Goal: Task Accomplishment & Management: Manage account settings

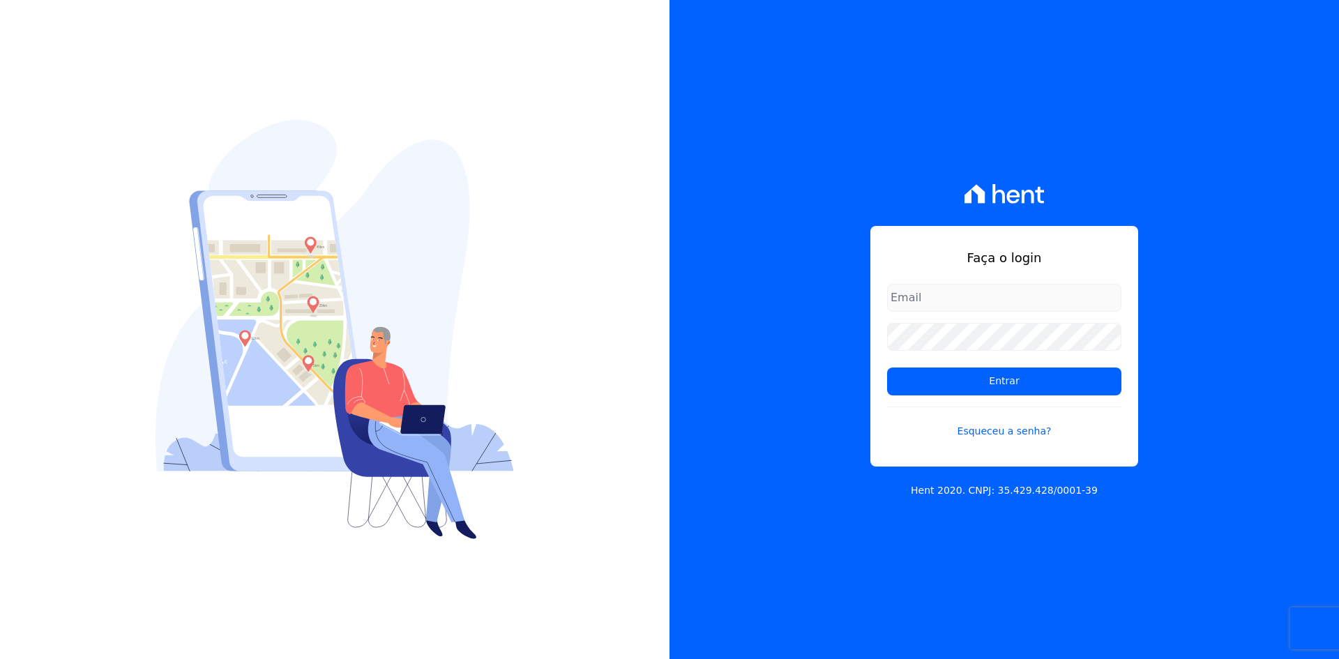
click at [972, 305] on input "email" at bounding box center [1004, 298] width 234 height 28
type input "[EMAIL_ADDRESS][DOMAIN_NAME]"
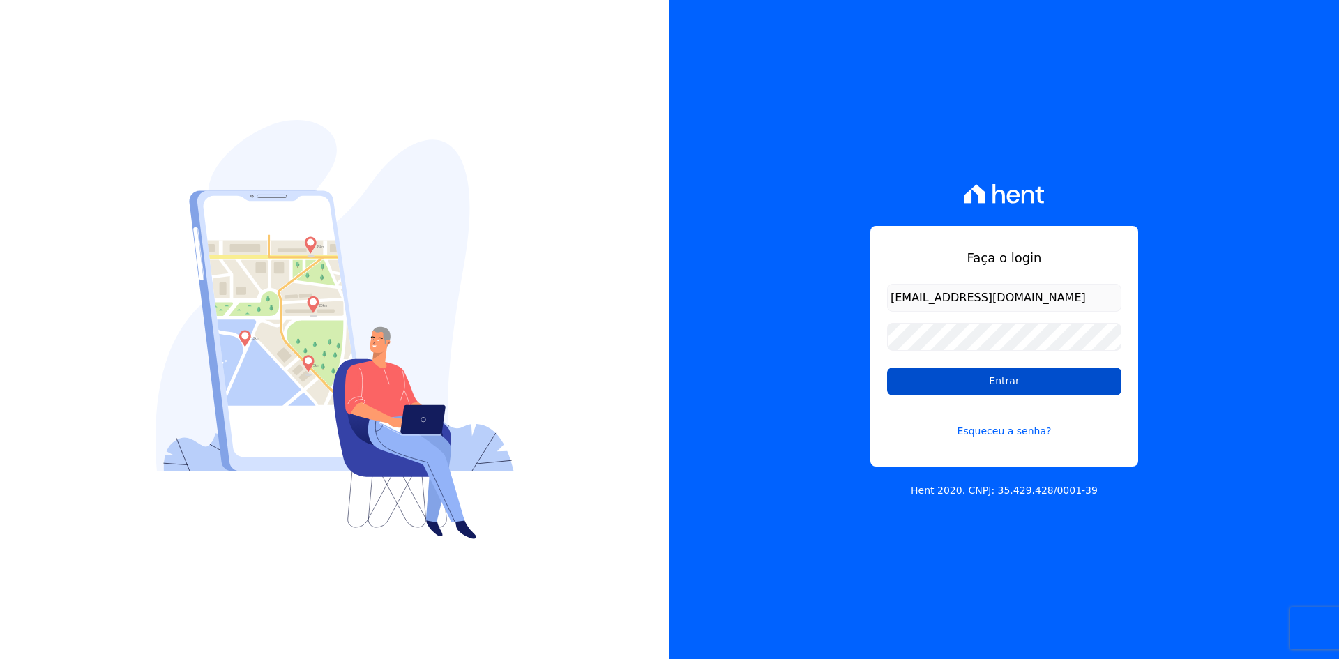
click at [1022, 392] on input "Entrar" at bounding box center [1004, 381] width 234 height 28
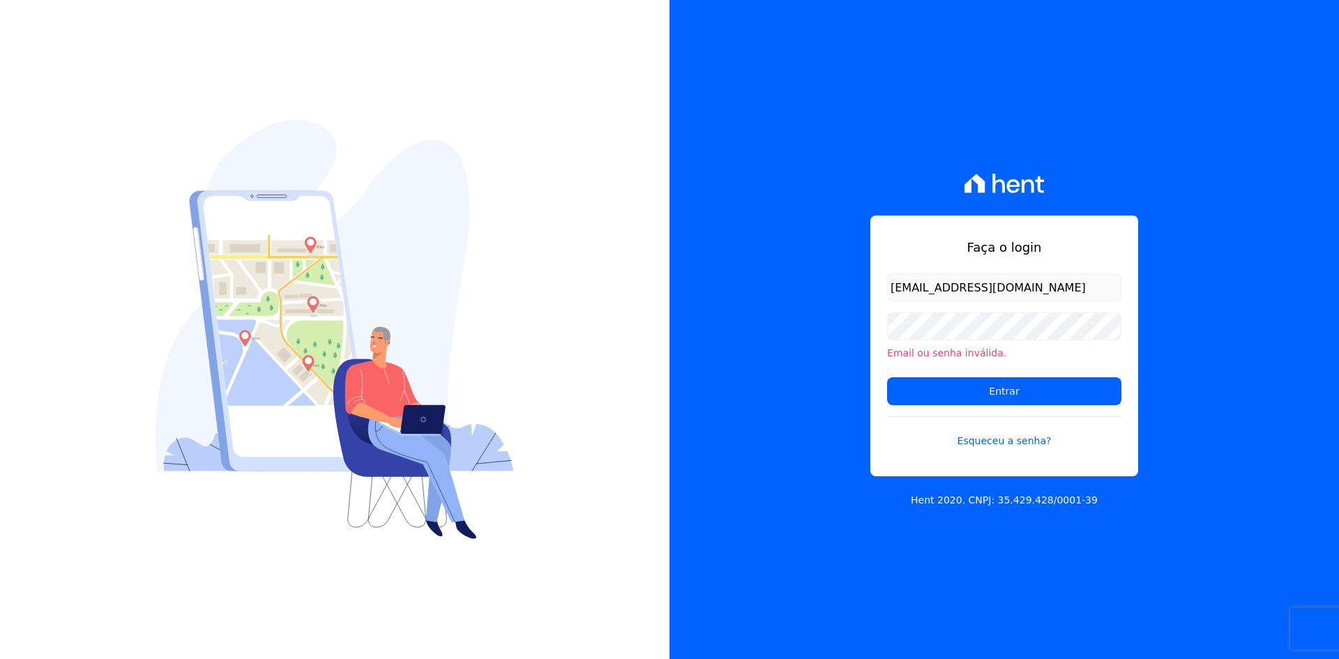
click at [1022, 382] on input "Entrar" at bounding box center [1004, 391] width 234 height 28
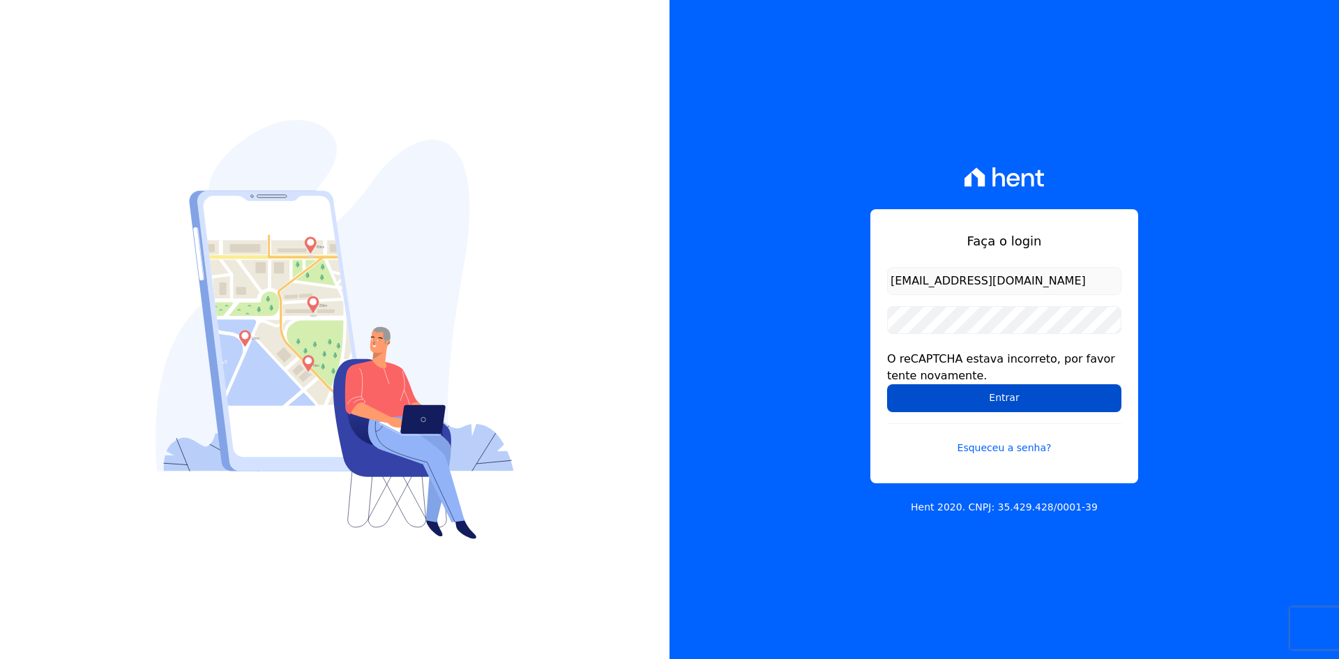
click at [960, 393] on input "Entrar" at bounding box center [1004, 398] width 234 height 28
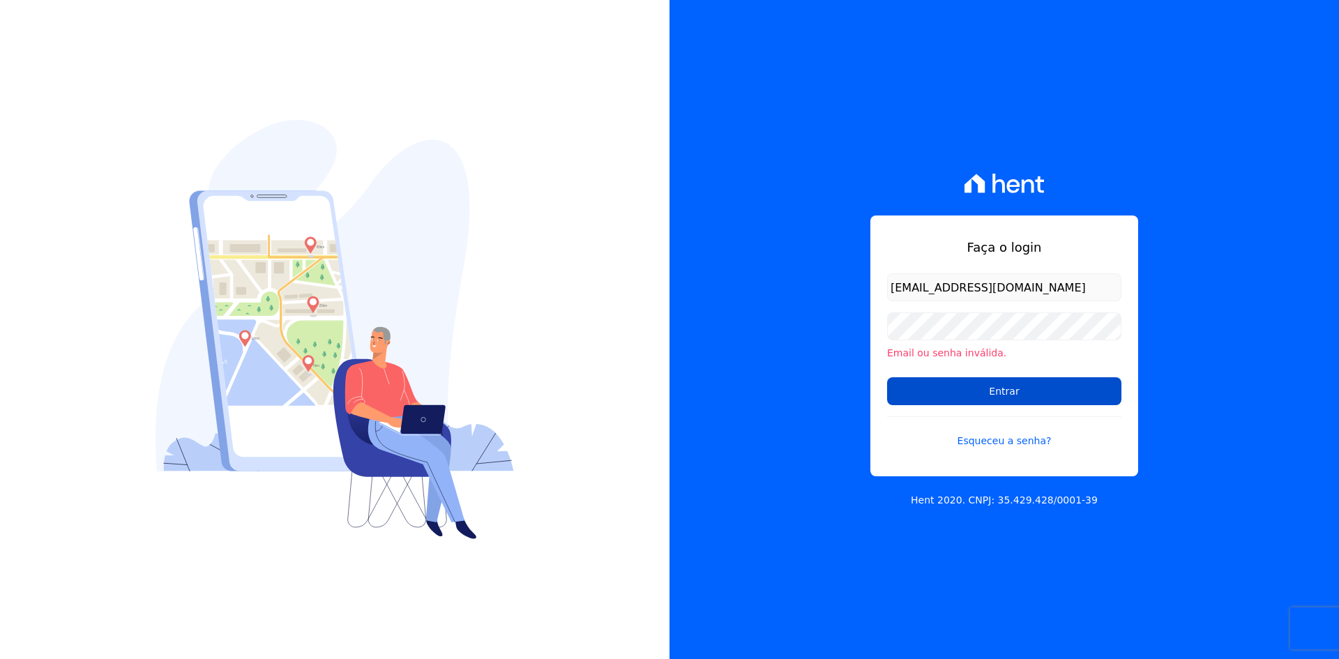
click at [967, 387] on input "Entrar" at bounding box center [1004, 391] width 234 height 28
click at [1011, 441] on link "Esqueceu a senha?" at bounding box center [1004, 432] width 234 height 32
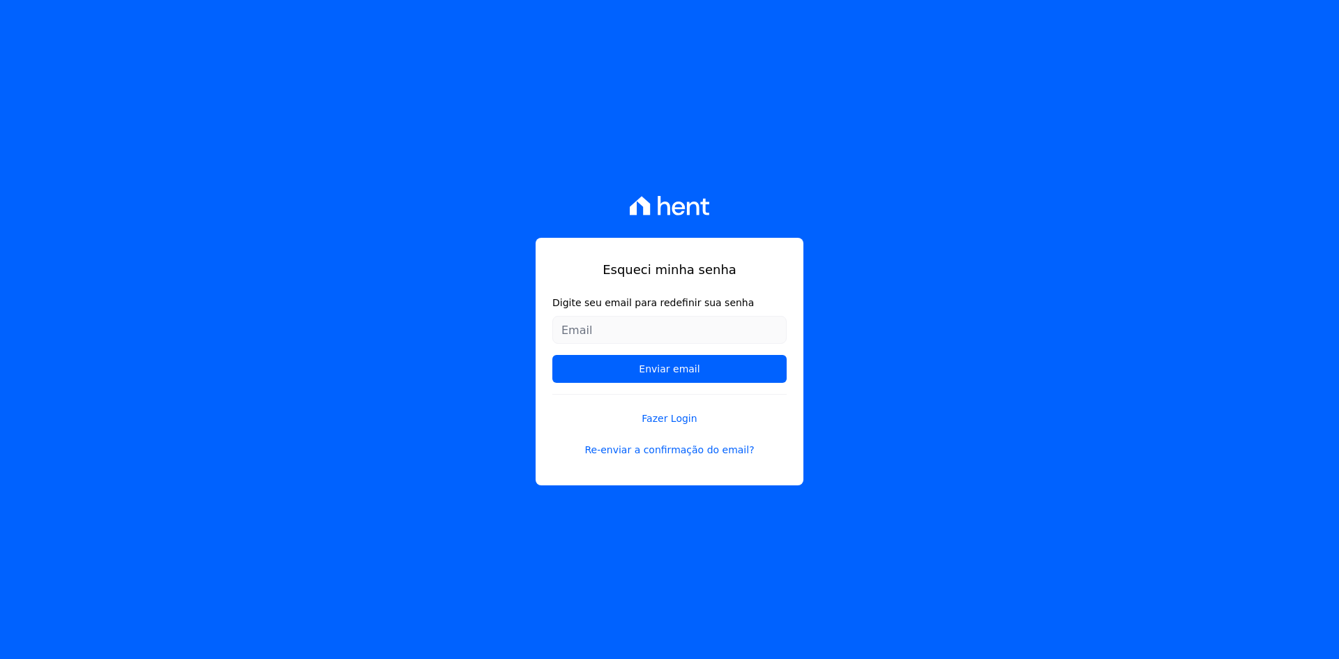
click at [671, 328] on input "Digite seu email para redefinir sua senha" at bounding box center [669, 330] width 234 height 28
type input "thaynara@h2urbanismo.com.br"
click at [683, 369] on input "Enviar email" at bounding box center [669, 369] width 234 height 28
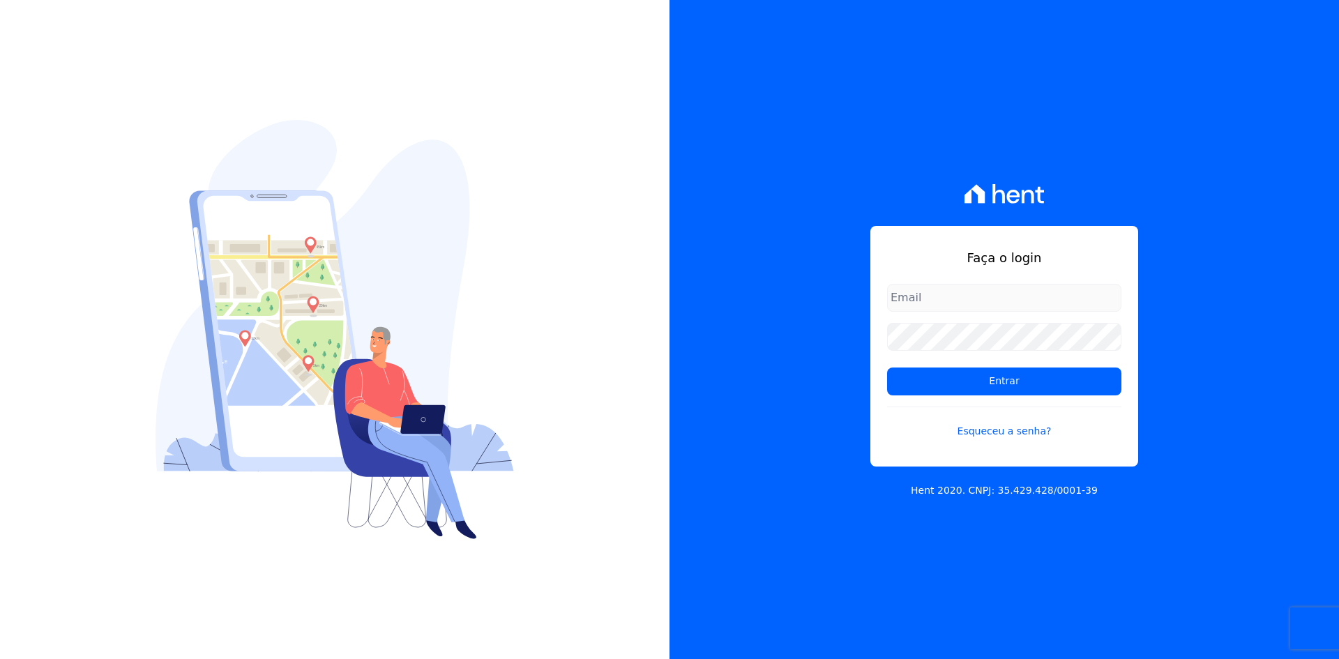
click at [970, 304] on input "email" at bounding box center [1004, 298] width 234 height 28
type input "thaynara@h2urbanismo.com.br"
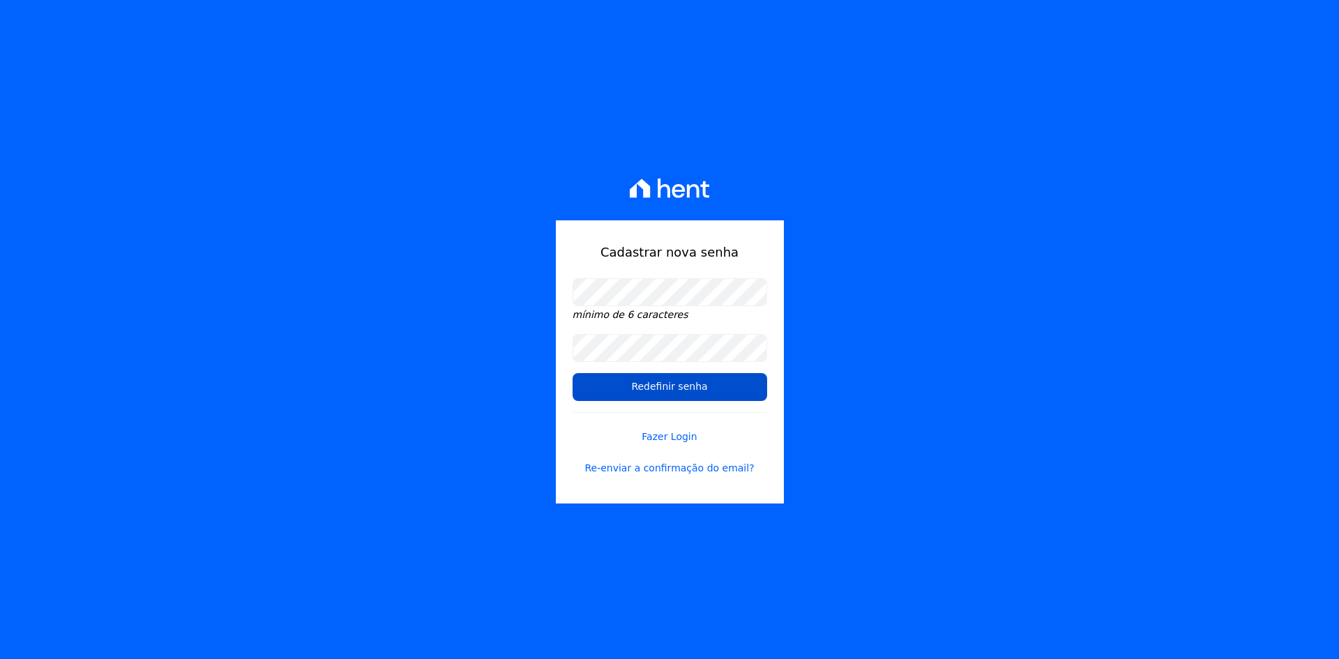
click at [680, 391] on input "Redefinir senha" at bounding box center [669, 387] width 195 height 28
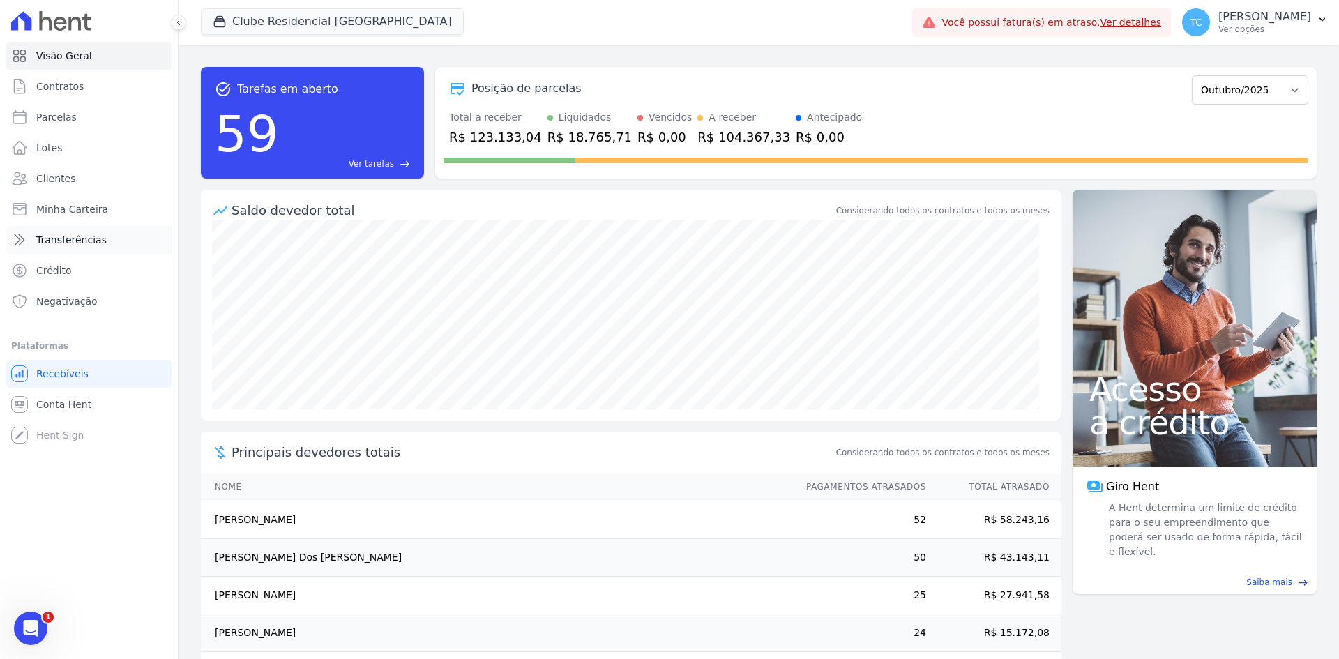
click at [91, 241] on span "Transferências" at bounding box center [71, 240] width 70 height 14
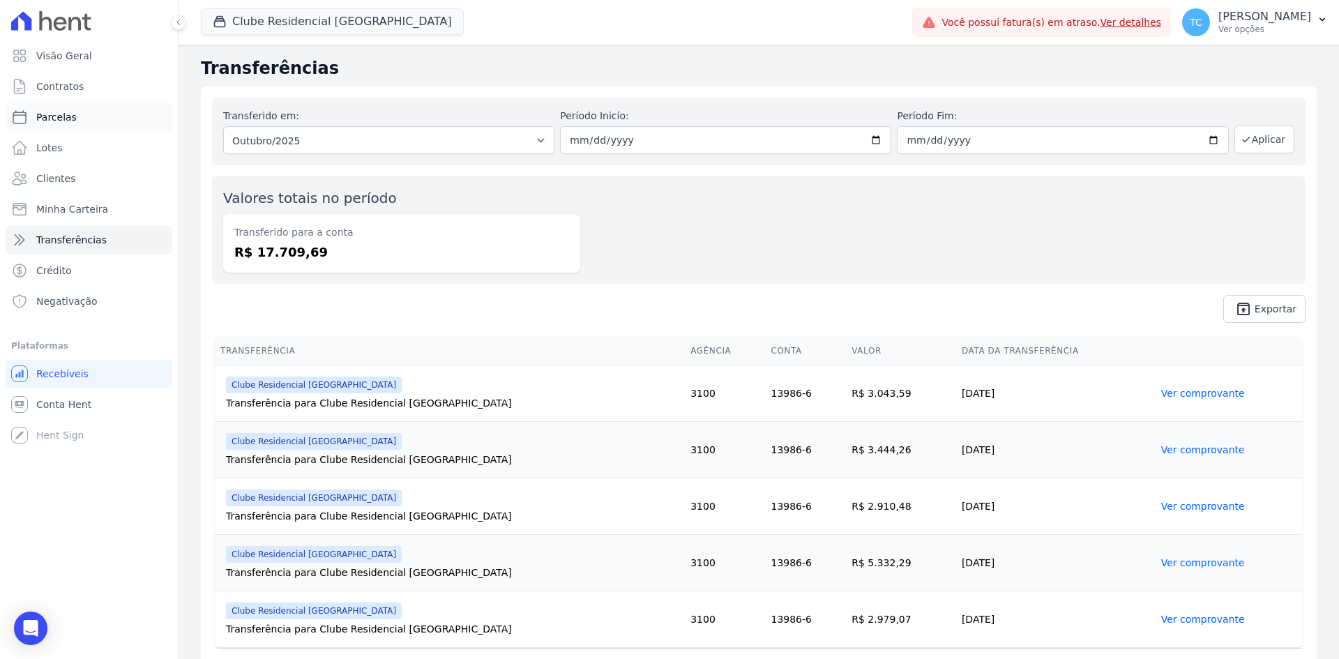
click at [55, 121] on span "Parcelas" at bounding box center [56, 117] width 40 height 14
select select
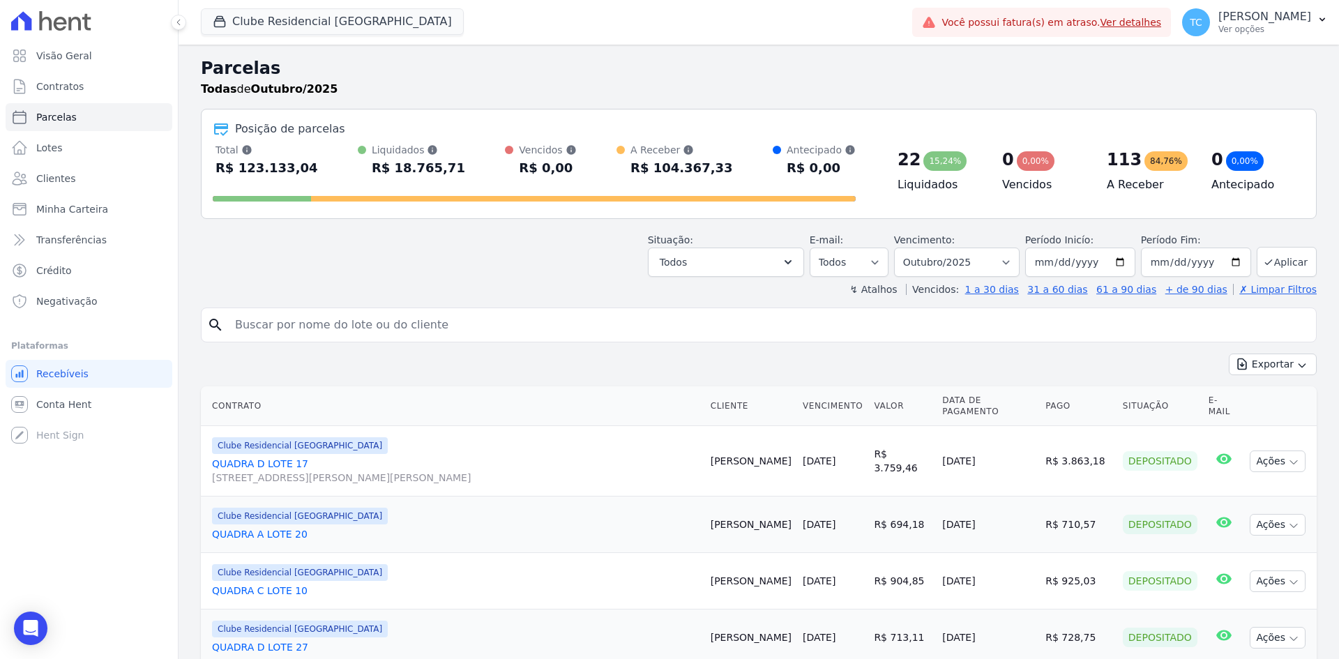
scroll to position [139, 0]
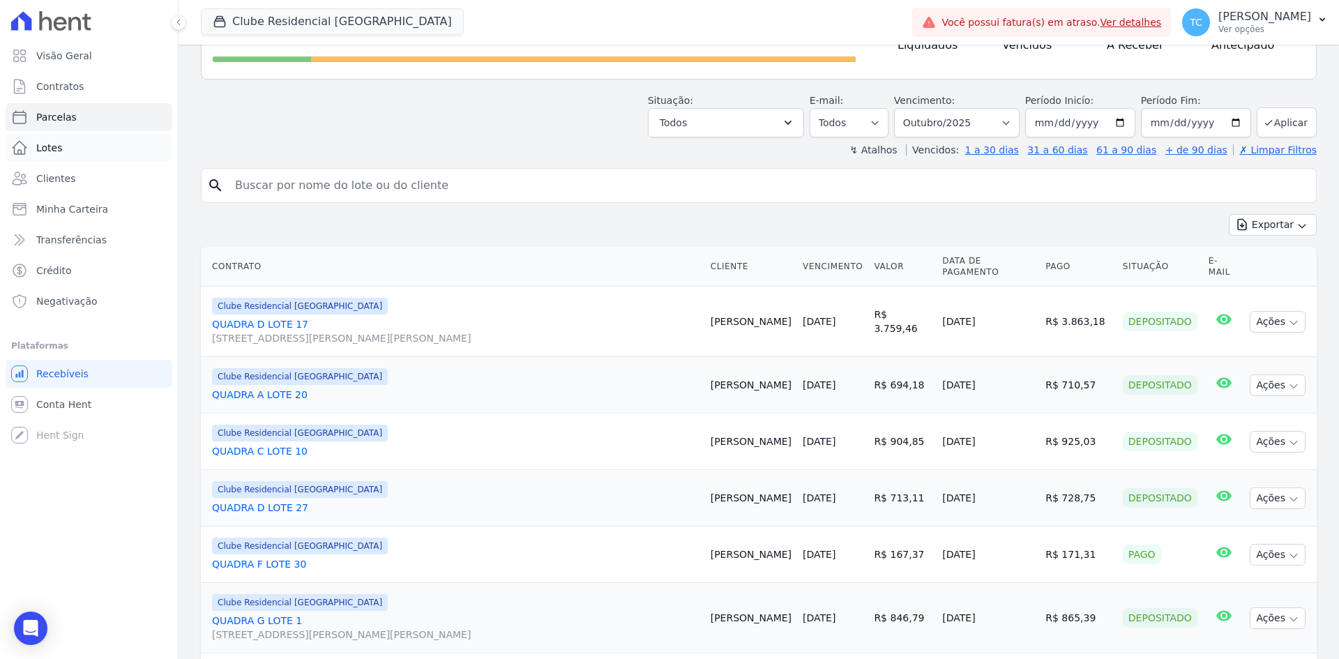
click at [68, 155] on link "Lotes" at bounding box center [89, 148] width 167 height 28
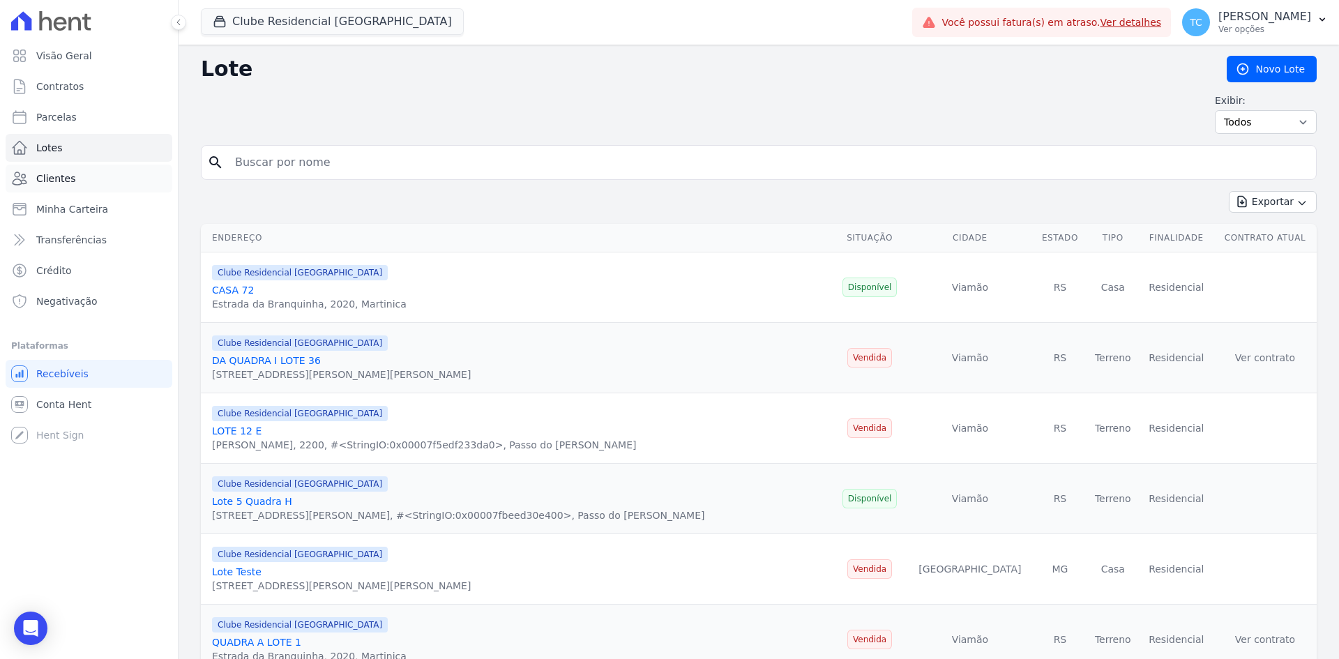
click at [79, 177] on link "Clientes" at bounding box center [89, 179] width 167 height 28
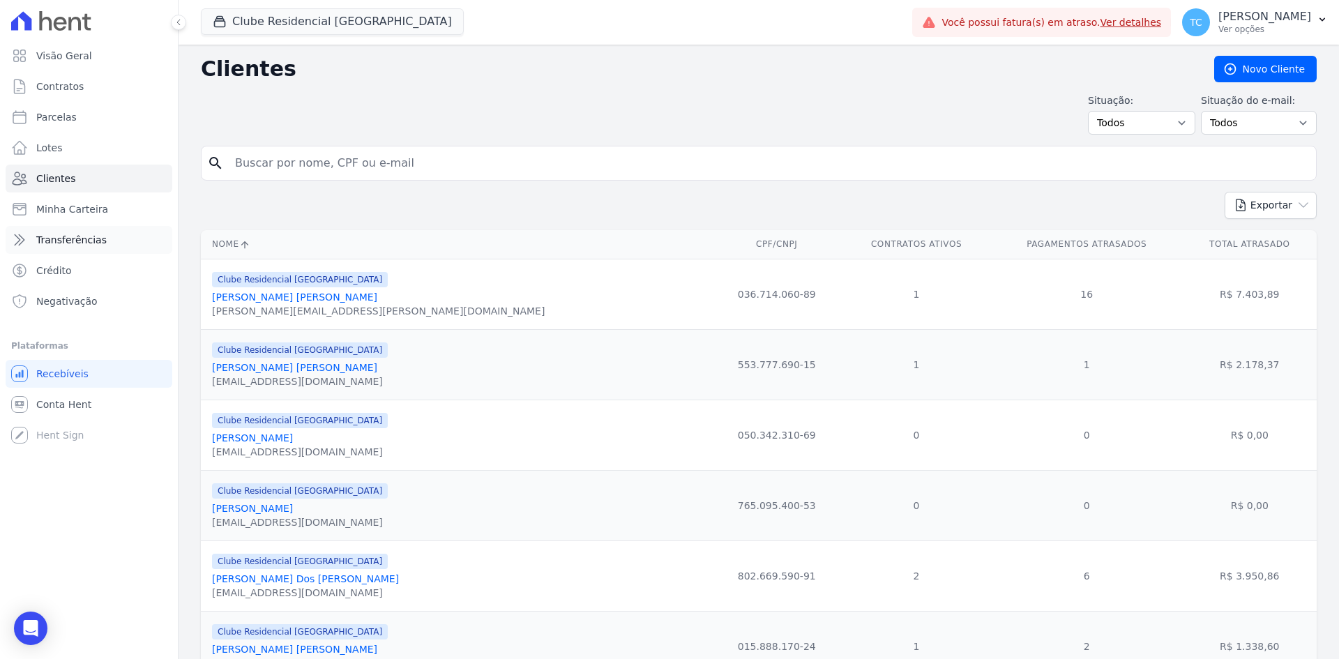
click at [24, 241] on icon at bounding box center [20, 240] width 10 height 10
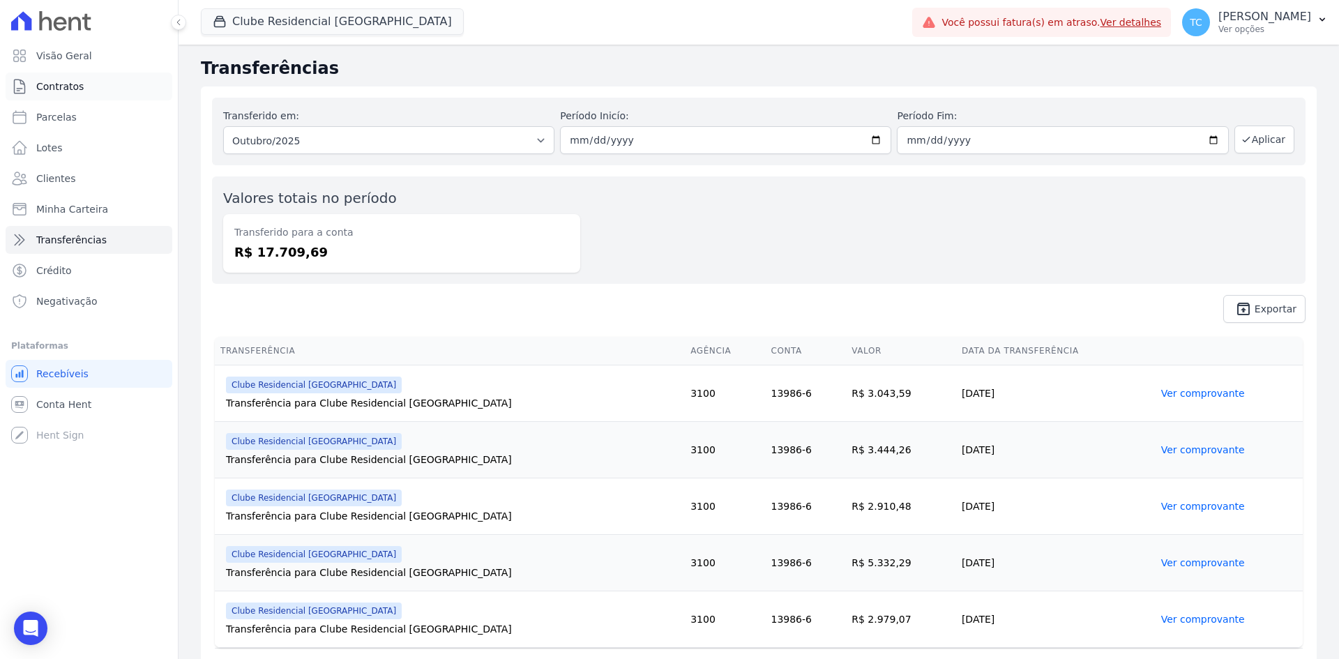
click at [62, 87] on span "Contratos" at bounding box center [59, 86] width 47 height 14
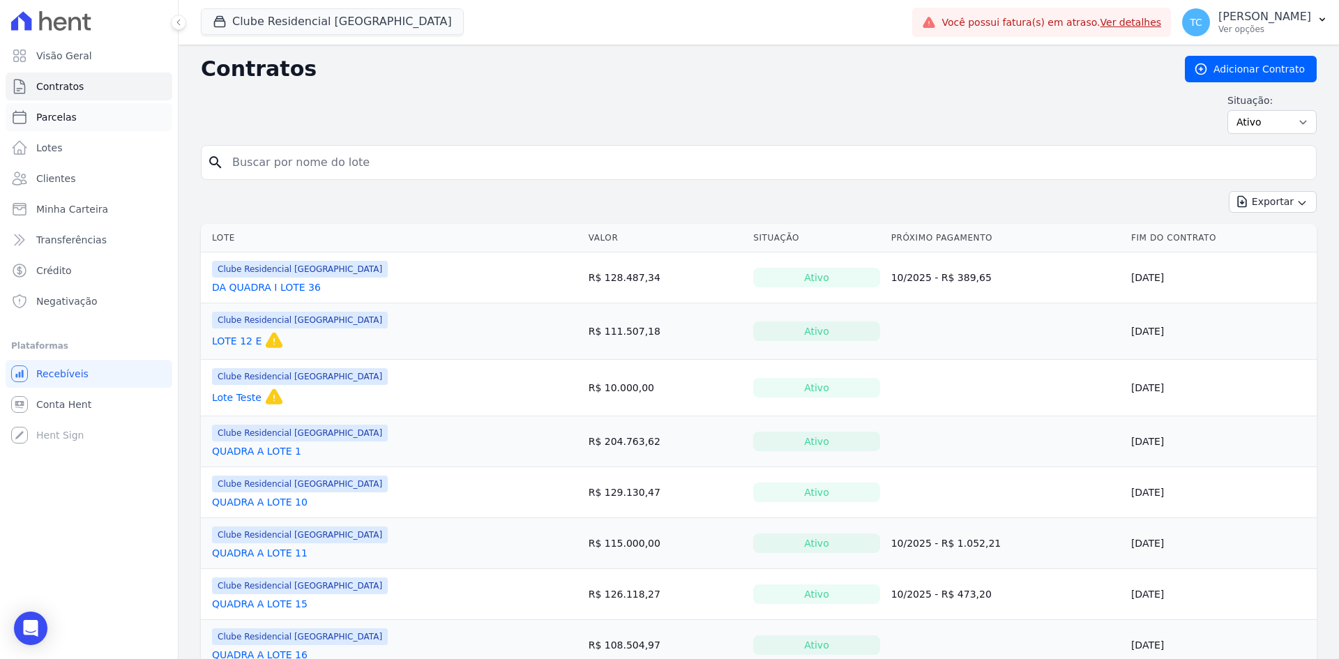
click at [65, 114] on span "Parcelas" at bounding box center [56, 117] width 40 height 14
select select
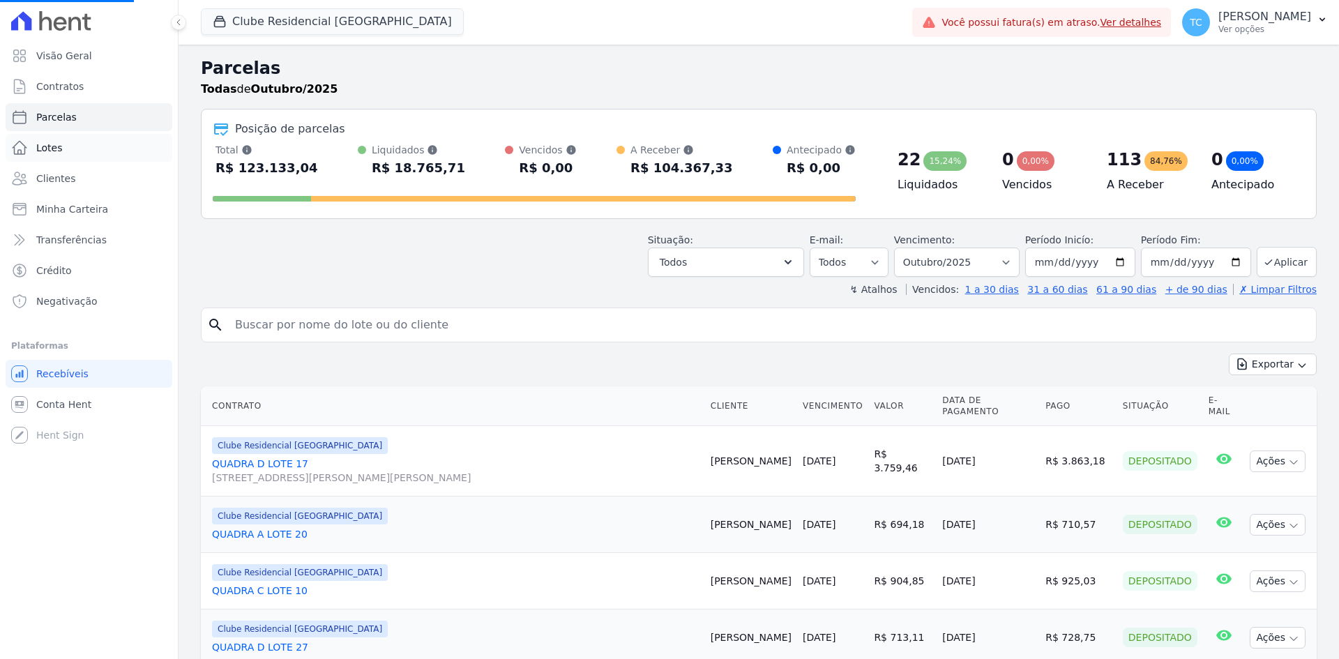
click at [68, 143] on link "Lotes" at bounding box center [89, 148] width 167 height 28
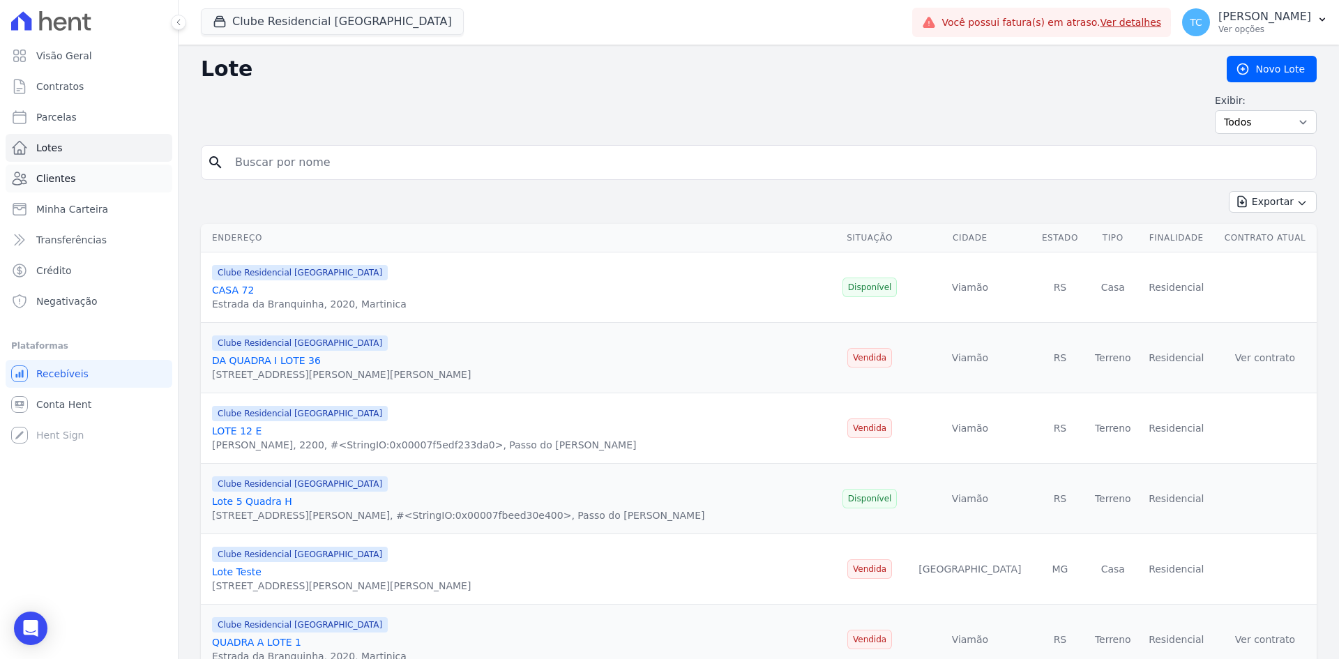
click at [56, 180] on span "Clientes" at bounding box center [55, 178] width 39 height 14
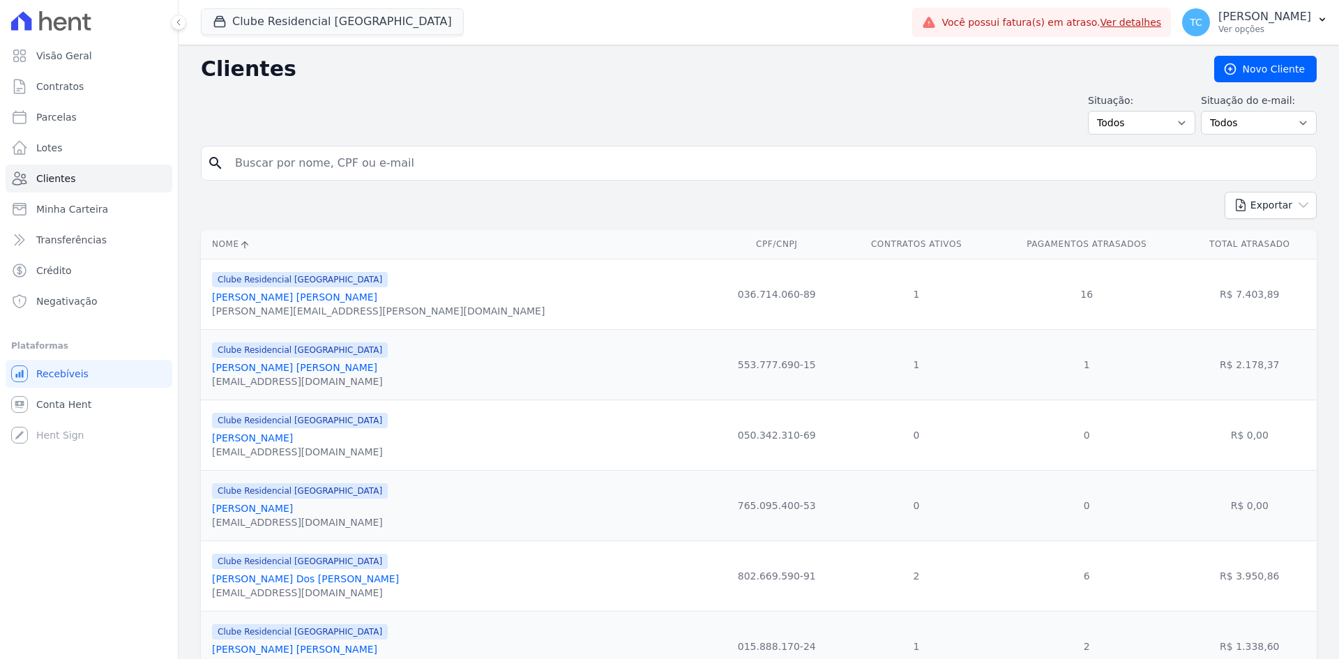
select select
click at [59, 206] on span "Minha Carteira" at bounding box center [72, 209] width 72 height 14
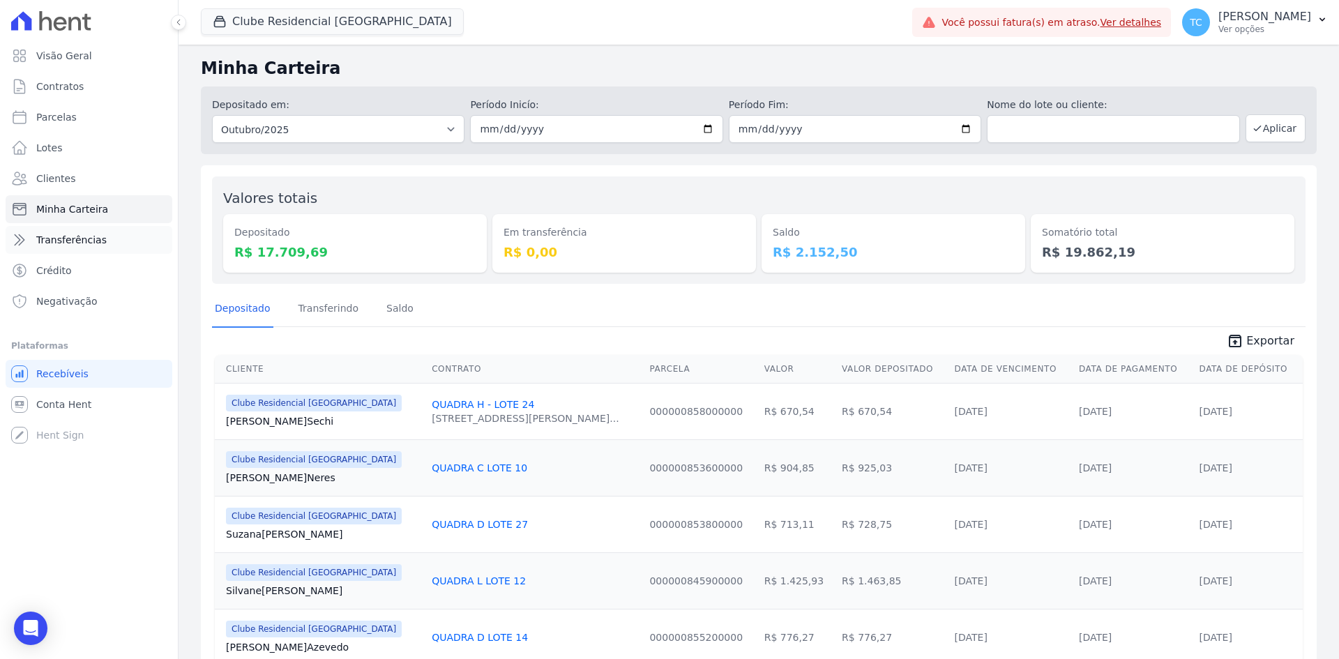
click at [61, 238] on span "Transferências" at bounding box center [71, 240] width 70 height 14
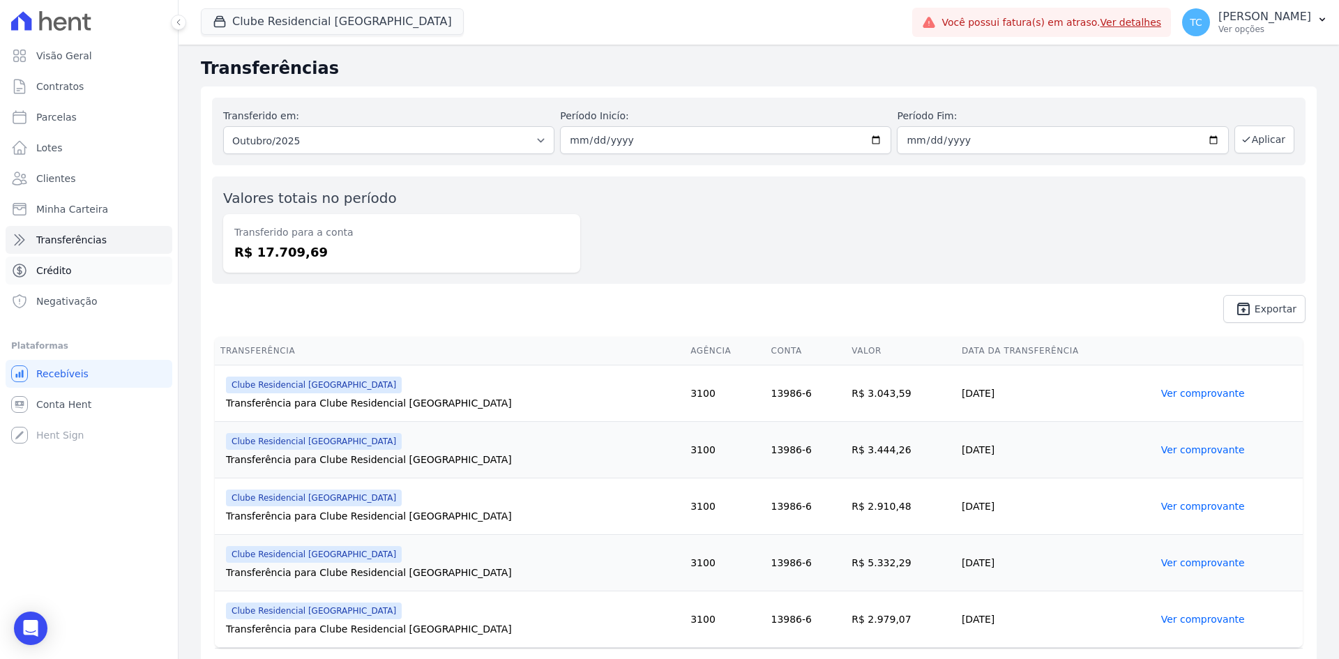
click at [66, 268] on span "Crédito" at bounding box center [54, 271] width 36 height 14
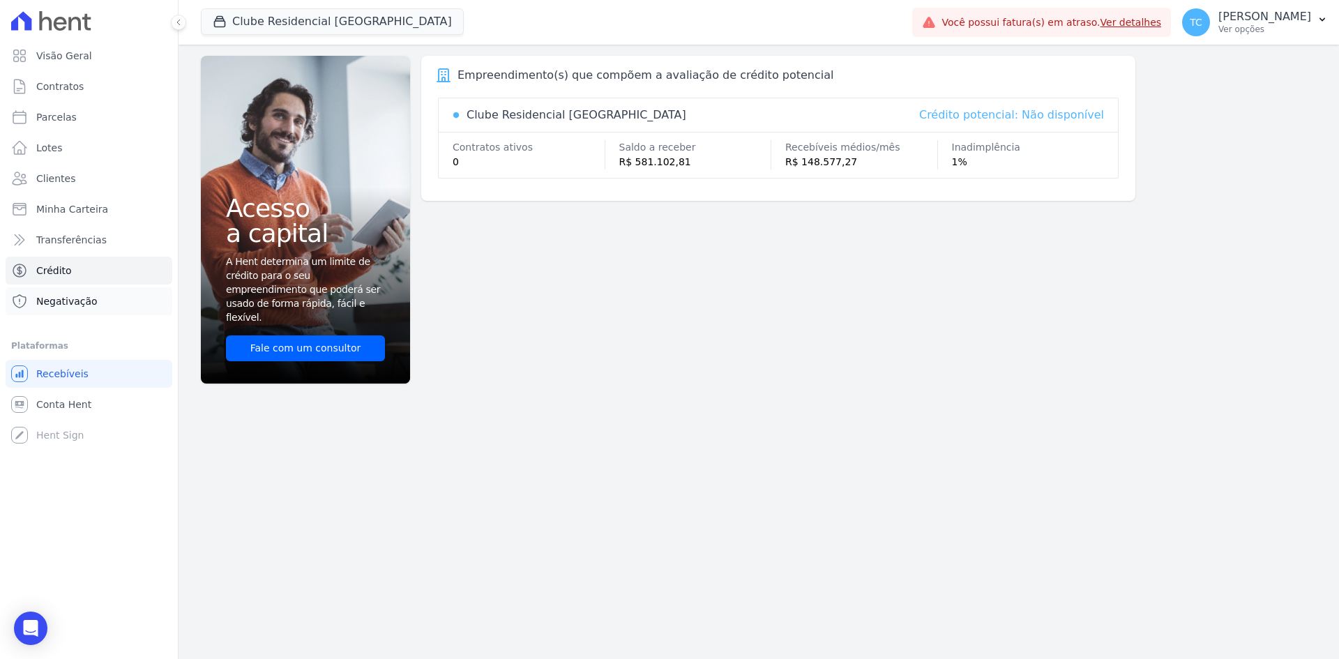
click at [70, 303] on span "Negativação" at bounding box center [66, 301] width 61 height 14
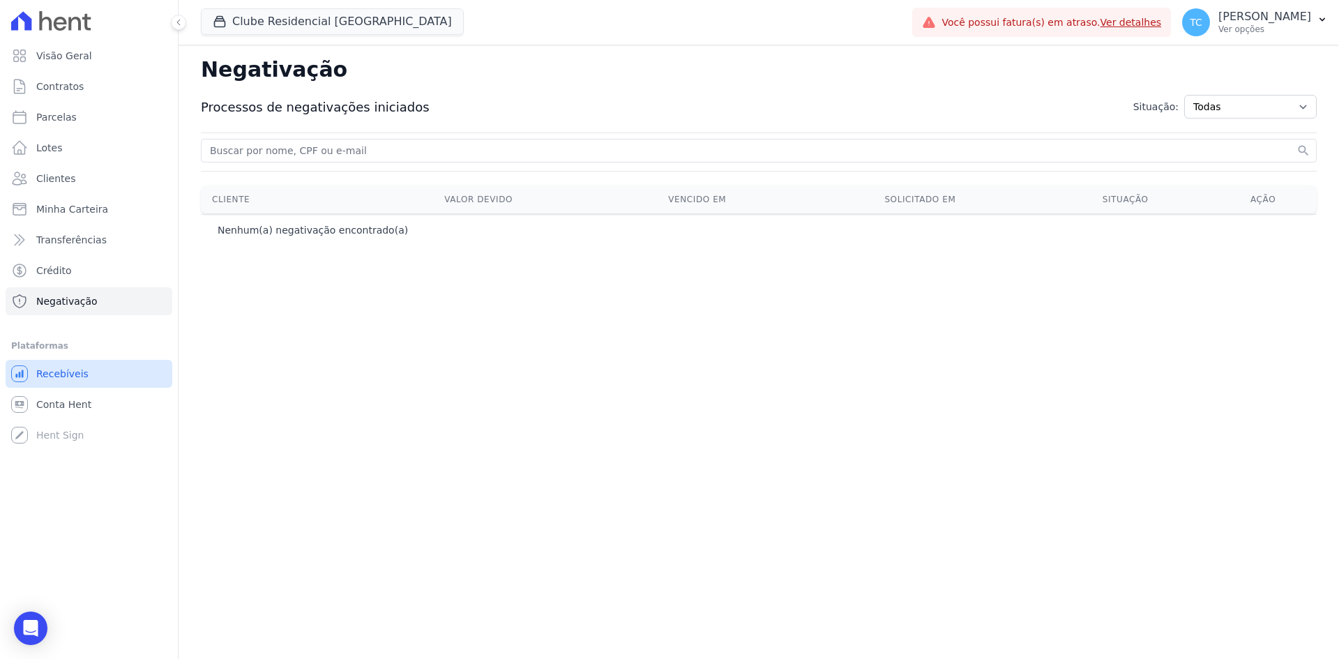
click at [57, 378] on span "Recebíveis" at bounding box center [62, 374] width 52 height 14
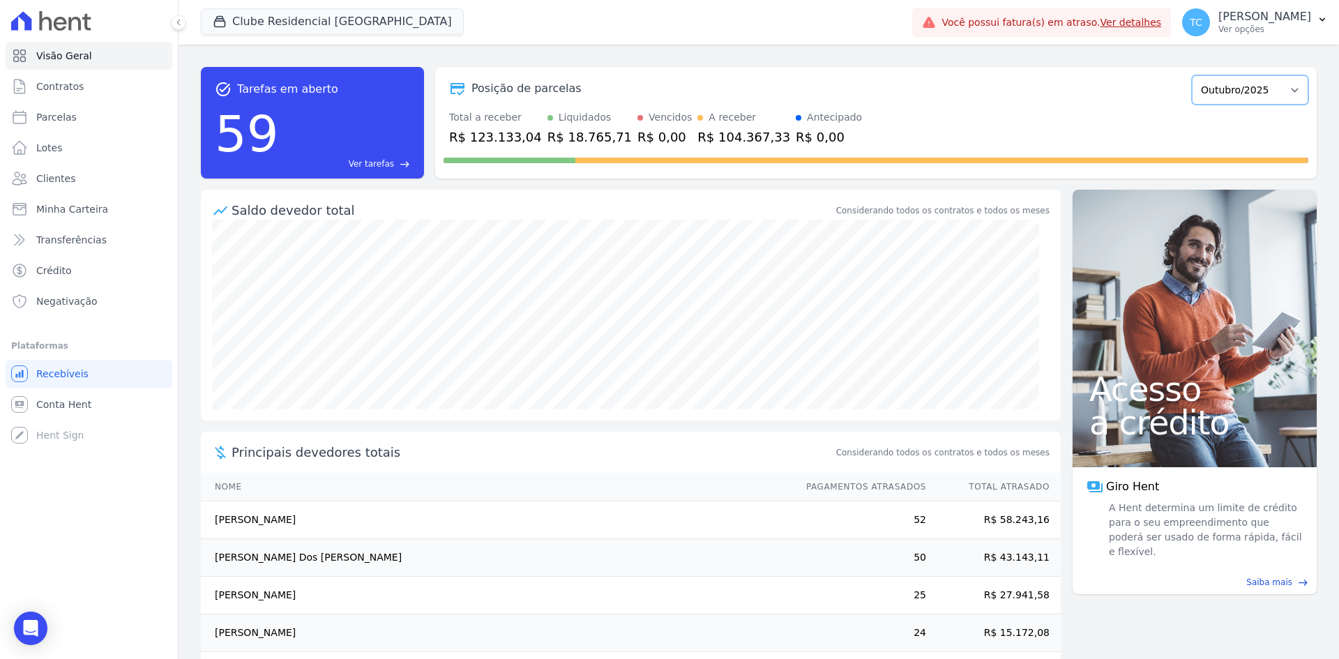
click at [1285, 89] on select "Novembro/2022 Dezembro/2022 Janeiro/2023 Fevereiro/2023 Março/2023 Abril/2023 M…" at bounding box center [1249, 89] width 116 height 29
click at [1286, 90] on select "Novembro/2022 Dezembro/2022 Janeiro/2023 Fevereiro/2023 Março/2023 Abril/2023 M…" at bounding box center [1249, 89] width 116 height 29
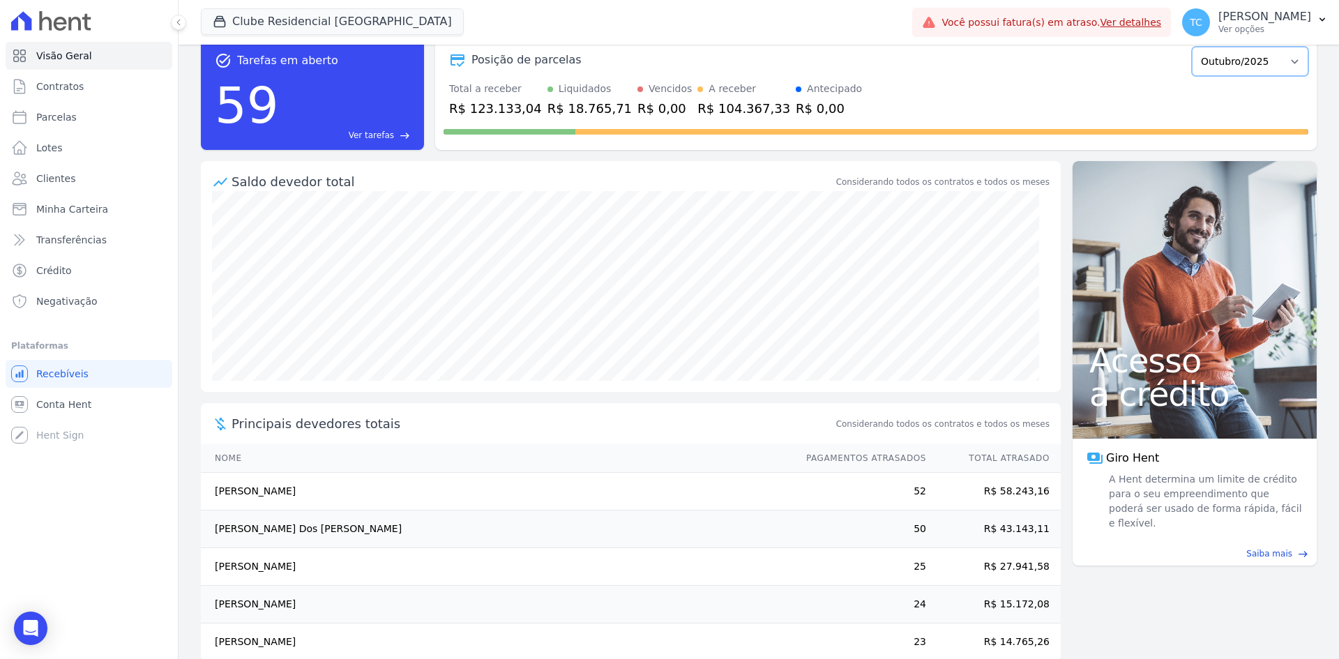
scroll to position [53, 0]
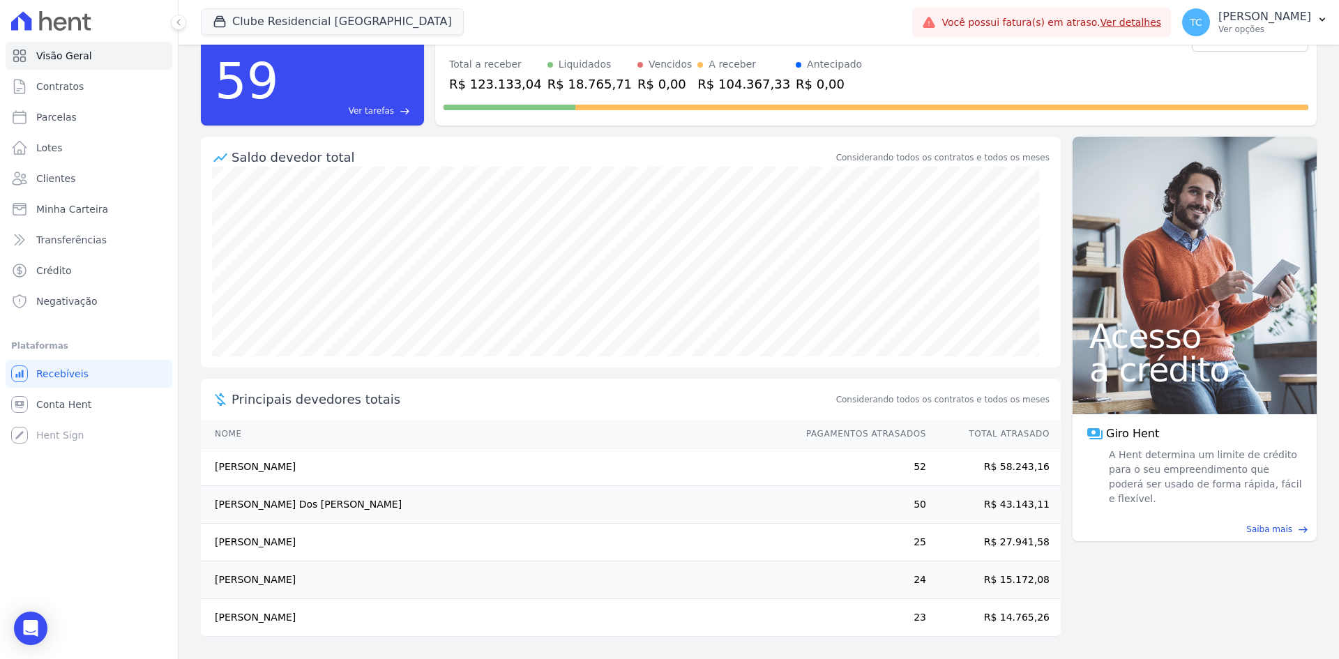
click at [63, 21] on icon at bounding box center [60, 24] width 13 height 14
click at [28, 24] on icon at bounding box center [21, 20] width 20 height 19
click at [56, 89] on span "Contratos" at bounding box center [59, 86] width 47 height 14
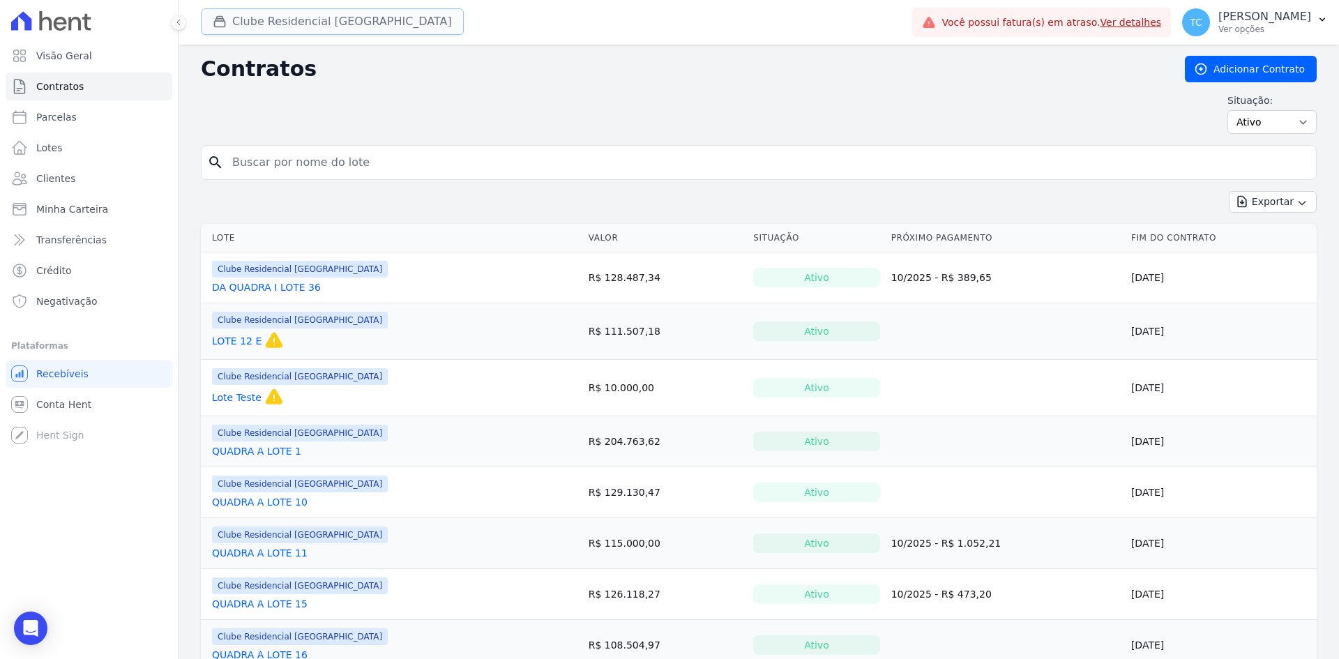
click at [240, 22] on button "Clube Residencial [GEOGRAPHIC_DATA]" at bounding box center [332, 21] width 263 height 26
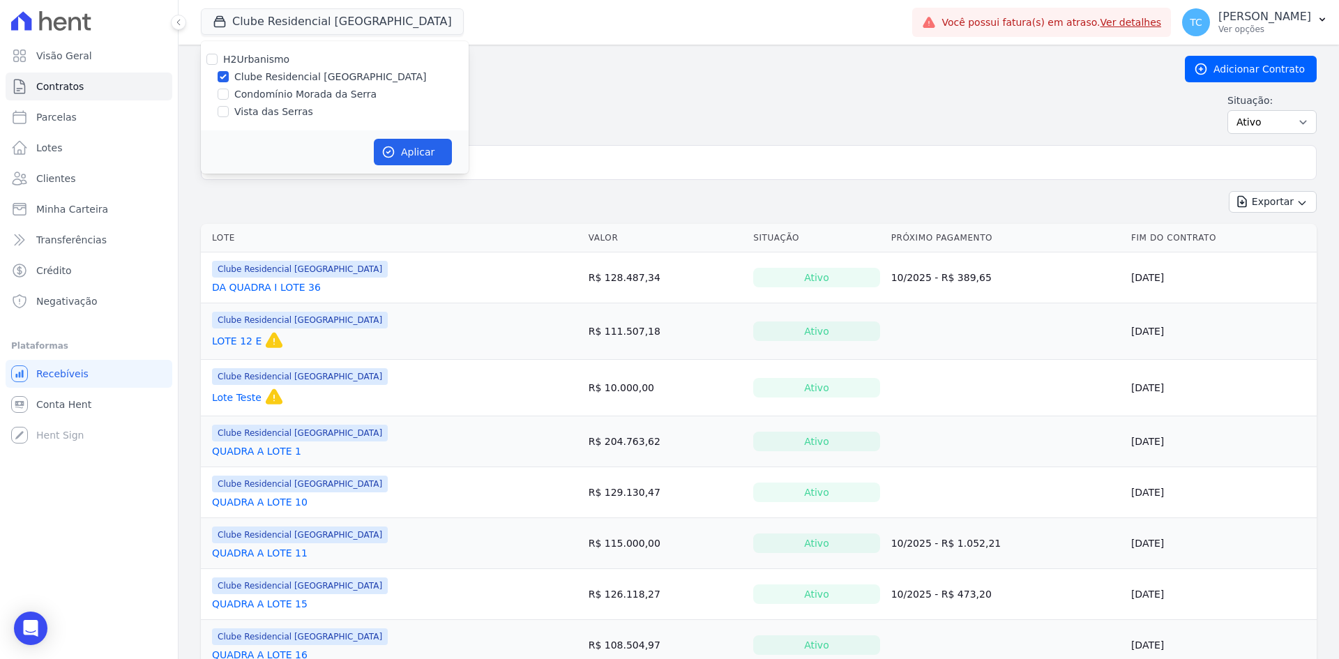
click at [564, 107] on div "Situação: Ativo Todos Pausado Distratado Rascunho Expirado Encerrado" at bounding box center [758, 113] width 1115 height 40
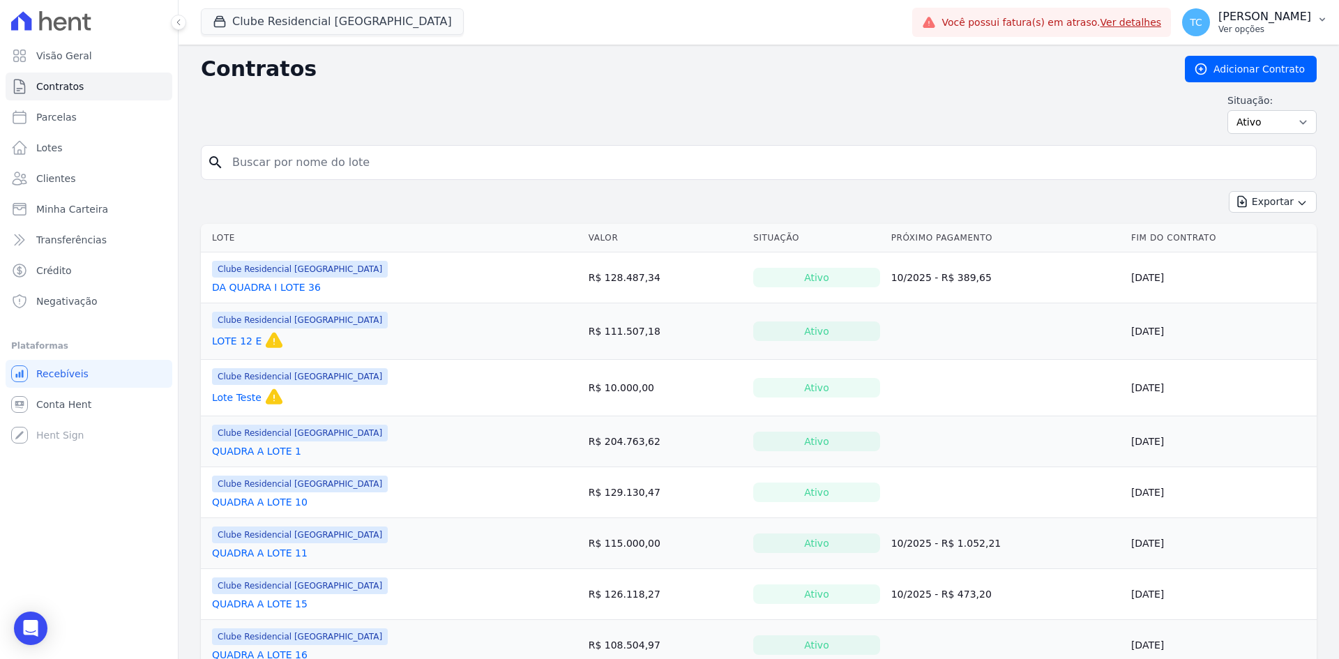
click at [1323, 24] on icon "button" at bounding box center [1321, 19] width 11 height 11
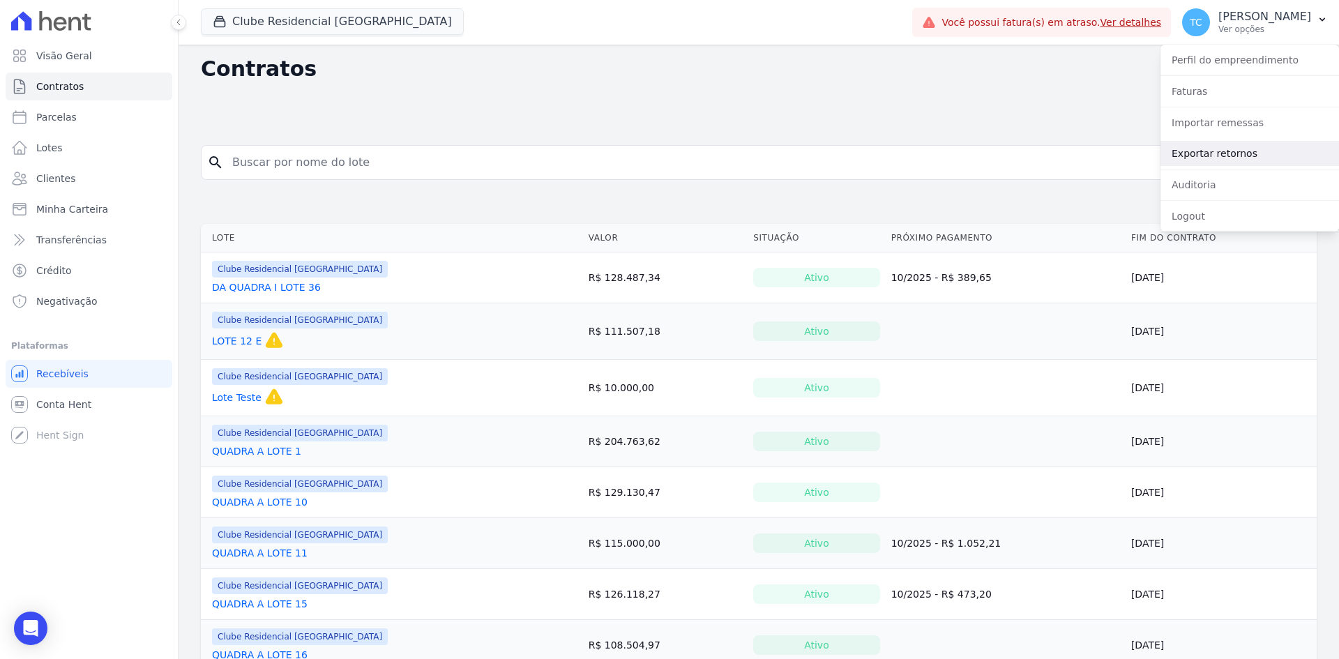
click at [1217, 156] on link "Exportar retornos" at bounding box center [1249, 153] width 178 height 25
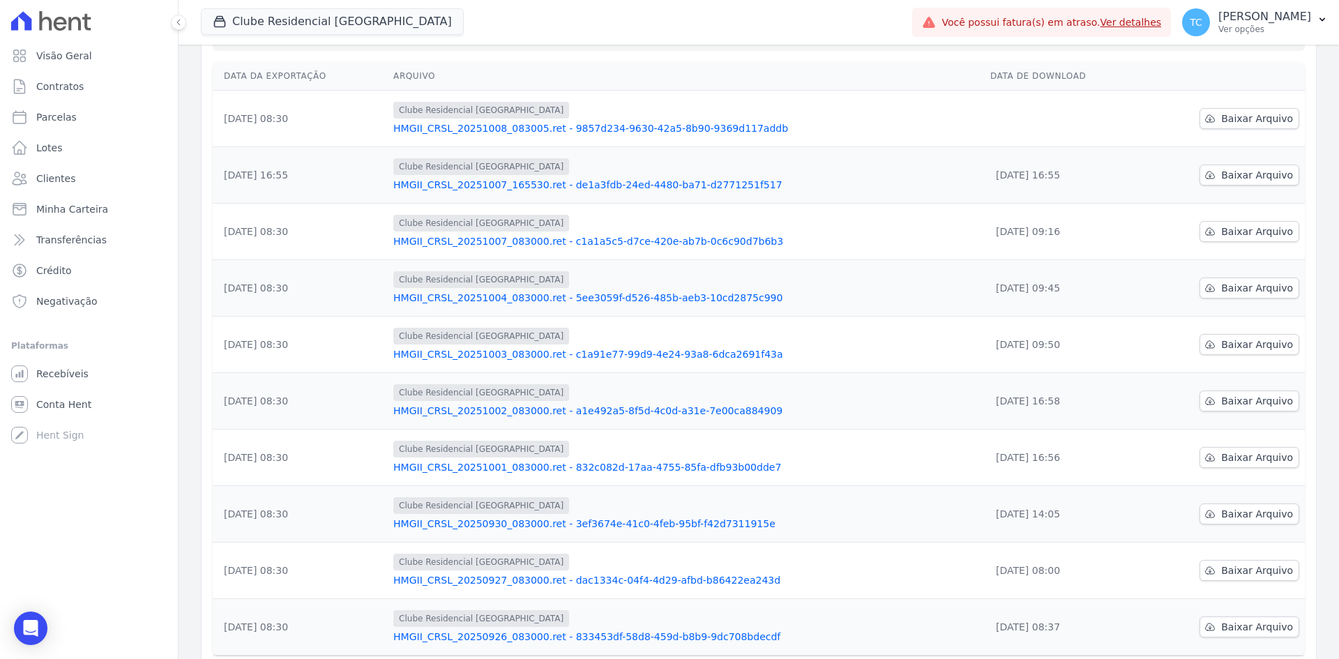
scroll to position [138, 0]
click at [1240, 457] on span "Baixar Arquivo" at bounding box center [1257, 458] width 72 height 14
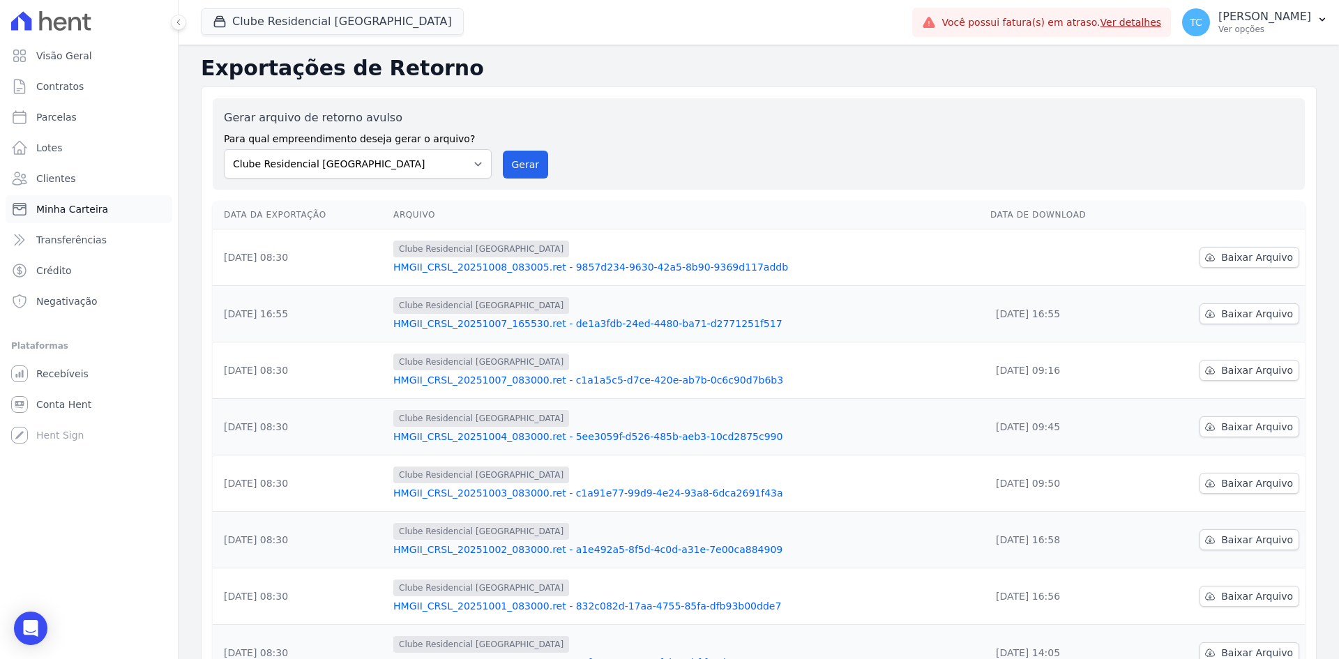
click at [73, 213] on span "Minha Carteira" at bounding box center [72, 209] width 72 height 14
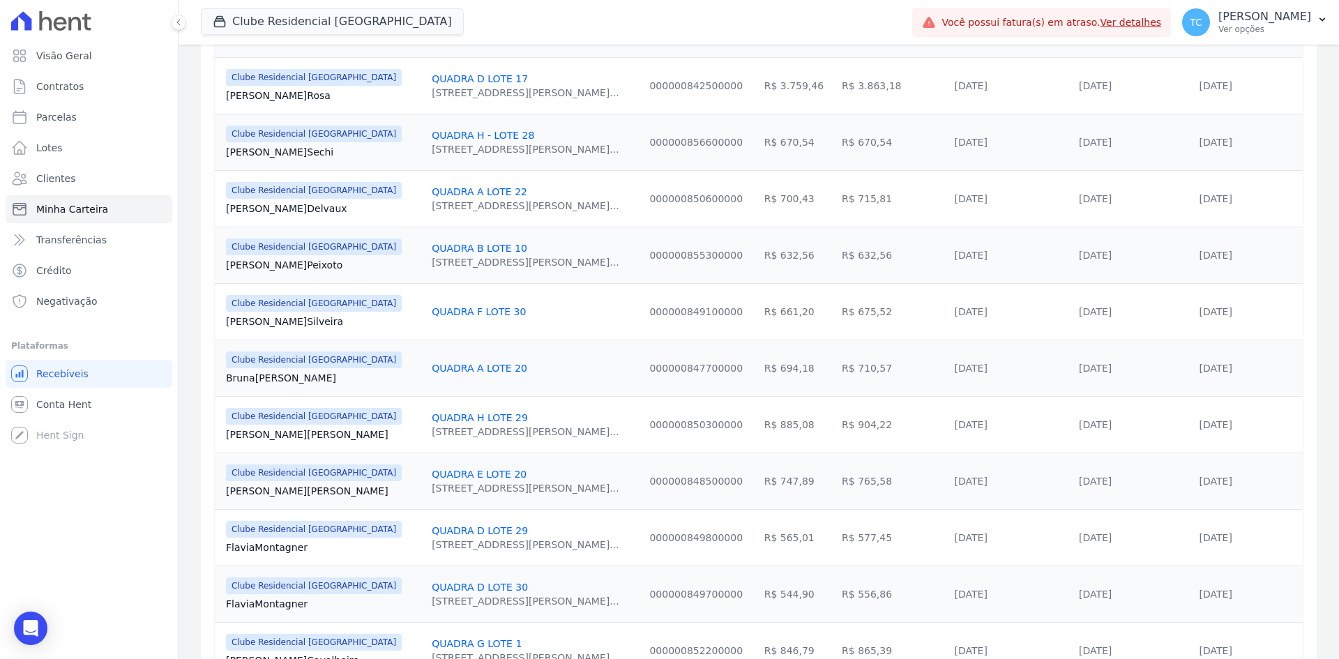
scroll to position [854, 0]
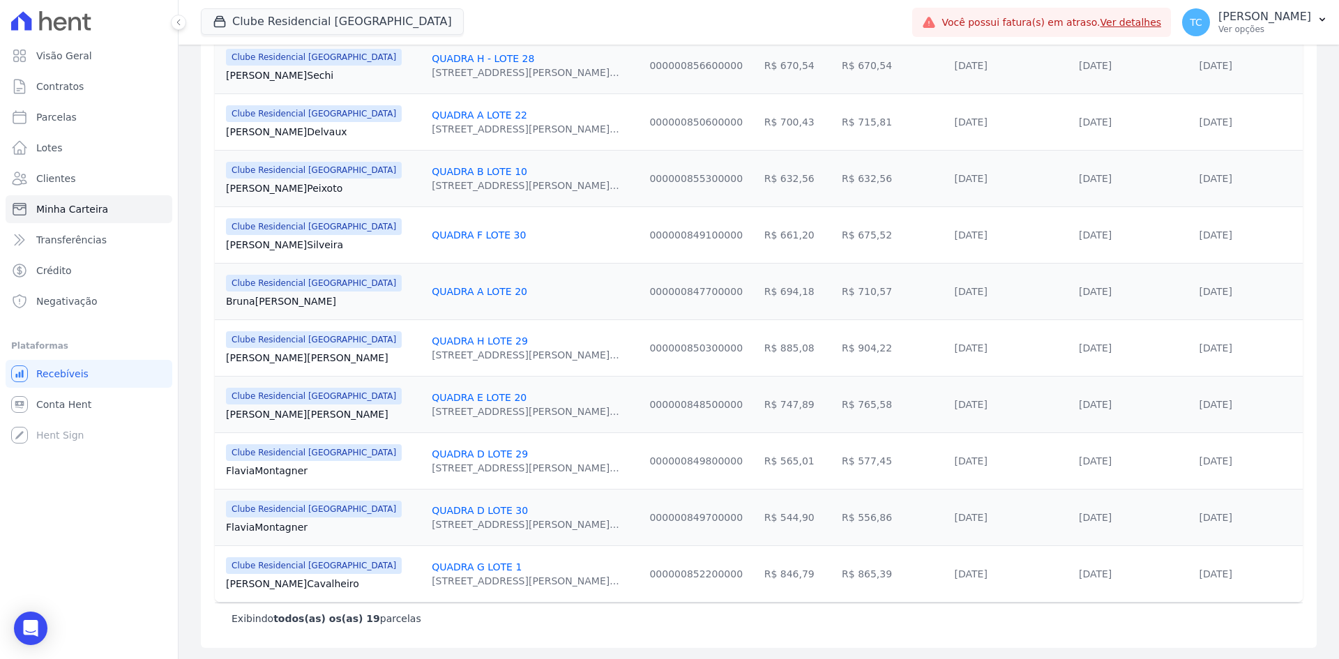
drag, startPoint x: 822, startPoint y: 462, endPoint x: 784, endPoint y: 462, distance: 37.6
click at [836, 462] on td "R$ 577,45" at bounding box center [892, 460] width 112 height 56
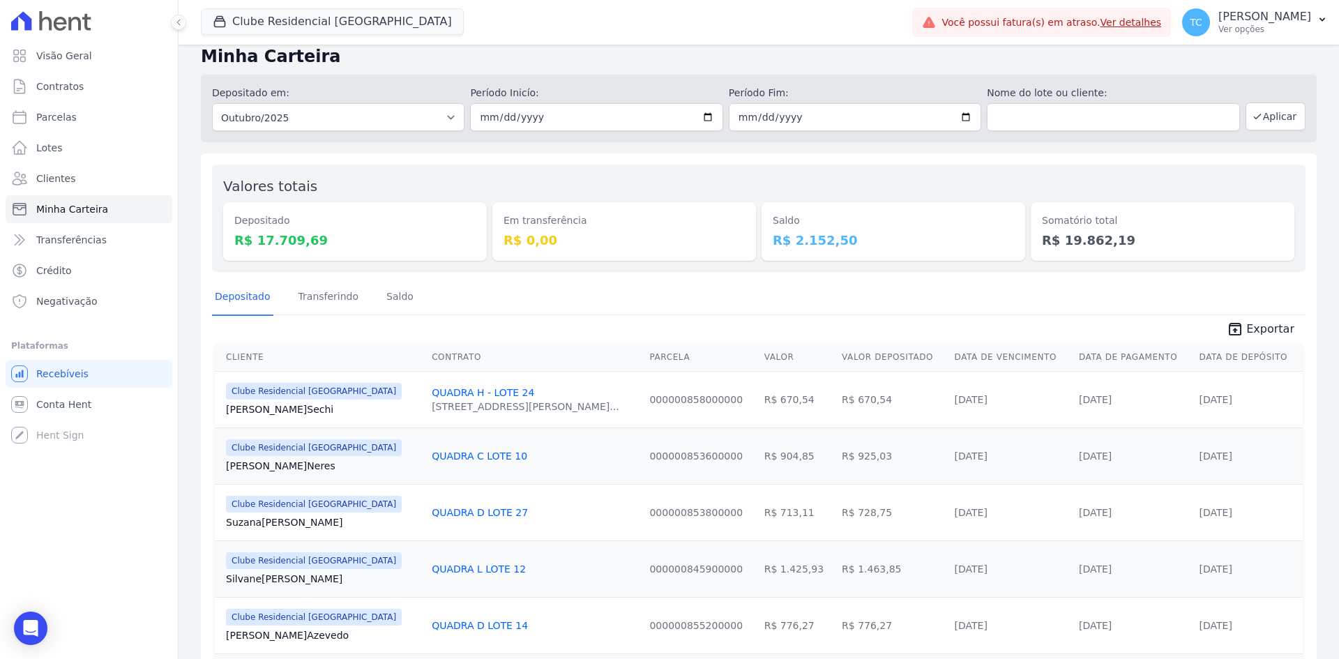
scroll to position [0, 0]
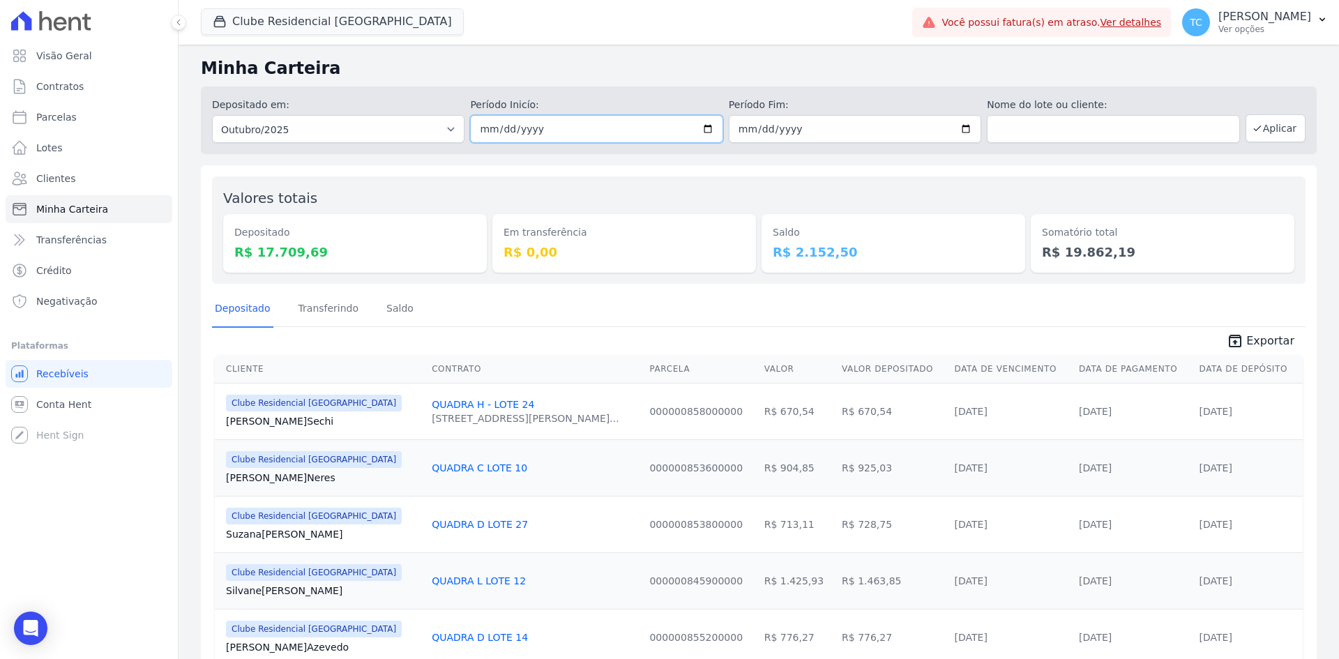
click at [581, 124] on input "2025-10-01" at bounding box center [596, 129] width 252 height 28
type input "2025-10-28"
type input "2025-09-28"
click at [1276, 132] on button "Aplicar" at bounding box center [1275, 128] width 60 height 28
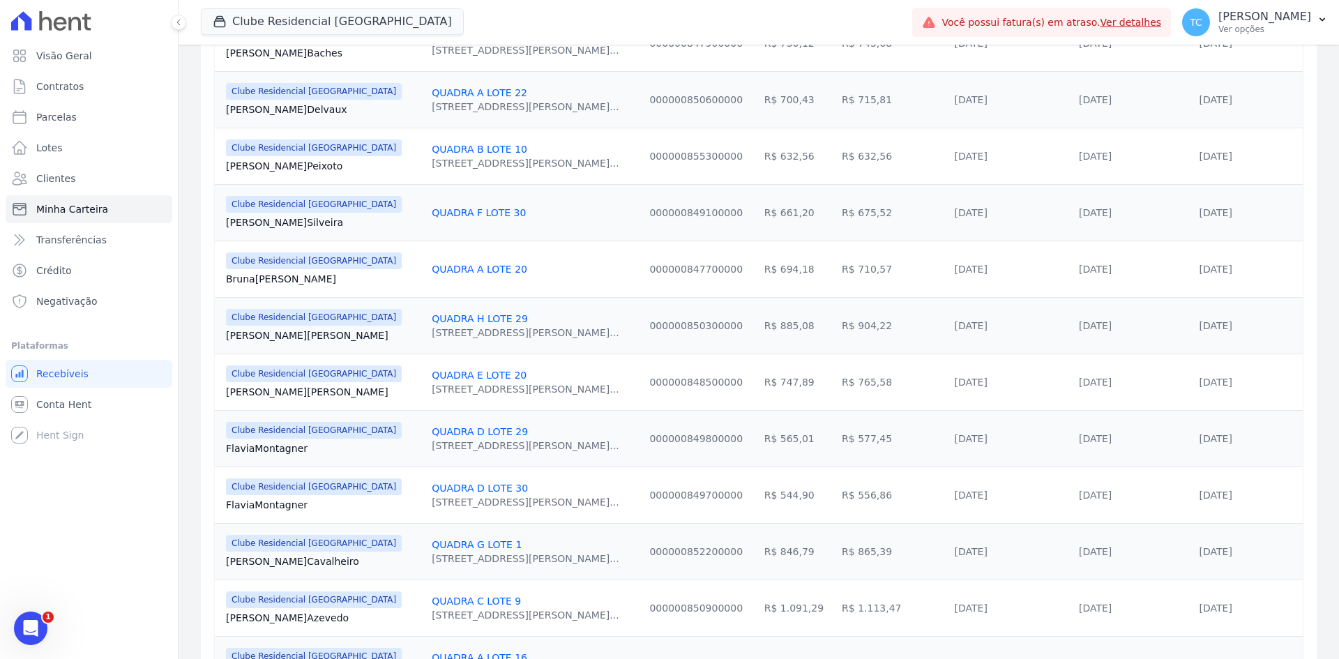
scroll to position [1211, 0]
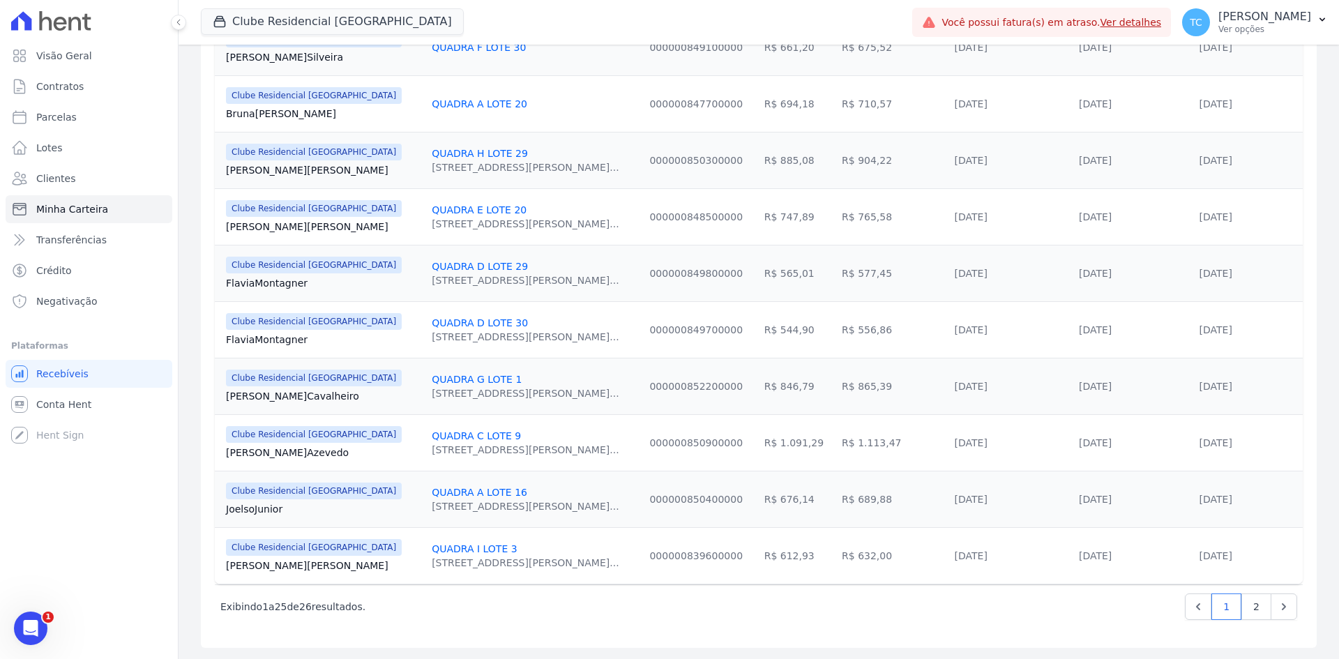
drag, startPoint x: 824, startPoint y: 387, endPoint x: 790, endPoint y: 386, distance: 34.2
click at [836, 386] on td "R$ 865,39" at bounding box center [892, 386] width 112 height 56
drag, startPoint x: 821, startPoint y: 273, endPoint x: 809, endPoint y: 270, distance: 12.9
click at [836, 270] on td "R$ 577,45" at bounding box center [892, 273] width 112 height 56
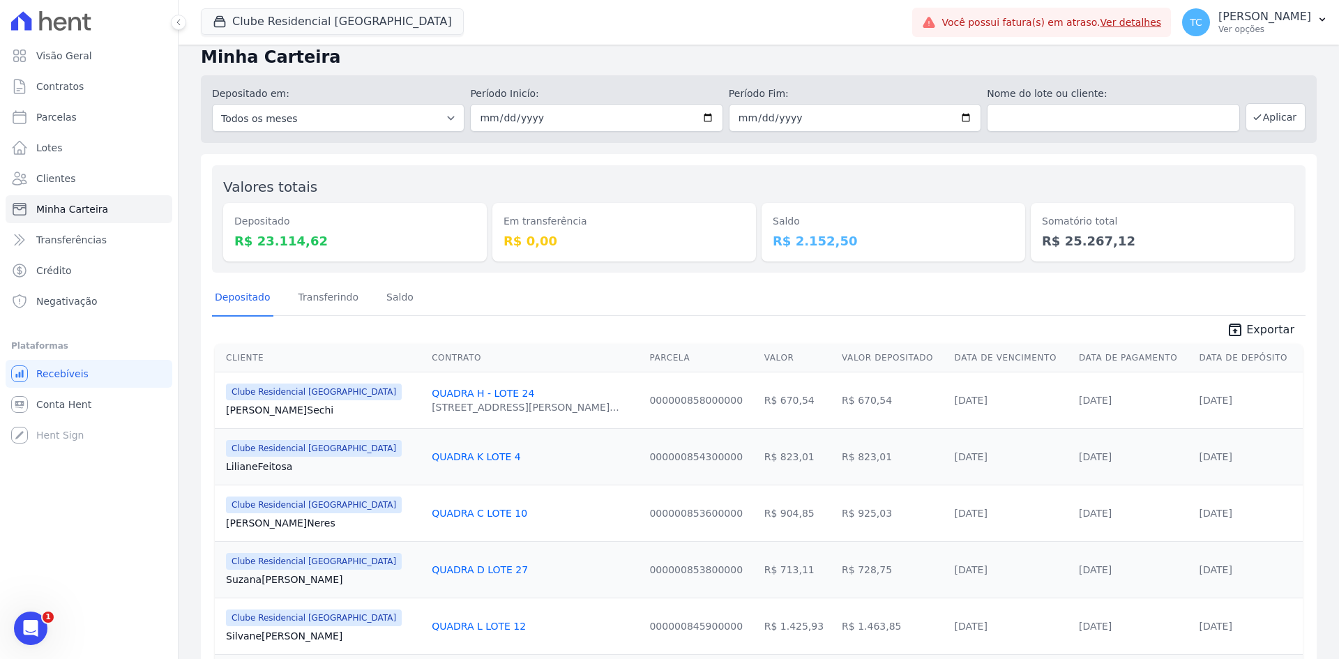
scroll to position [0, 0]
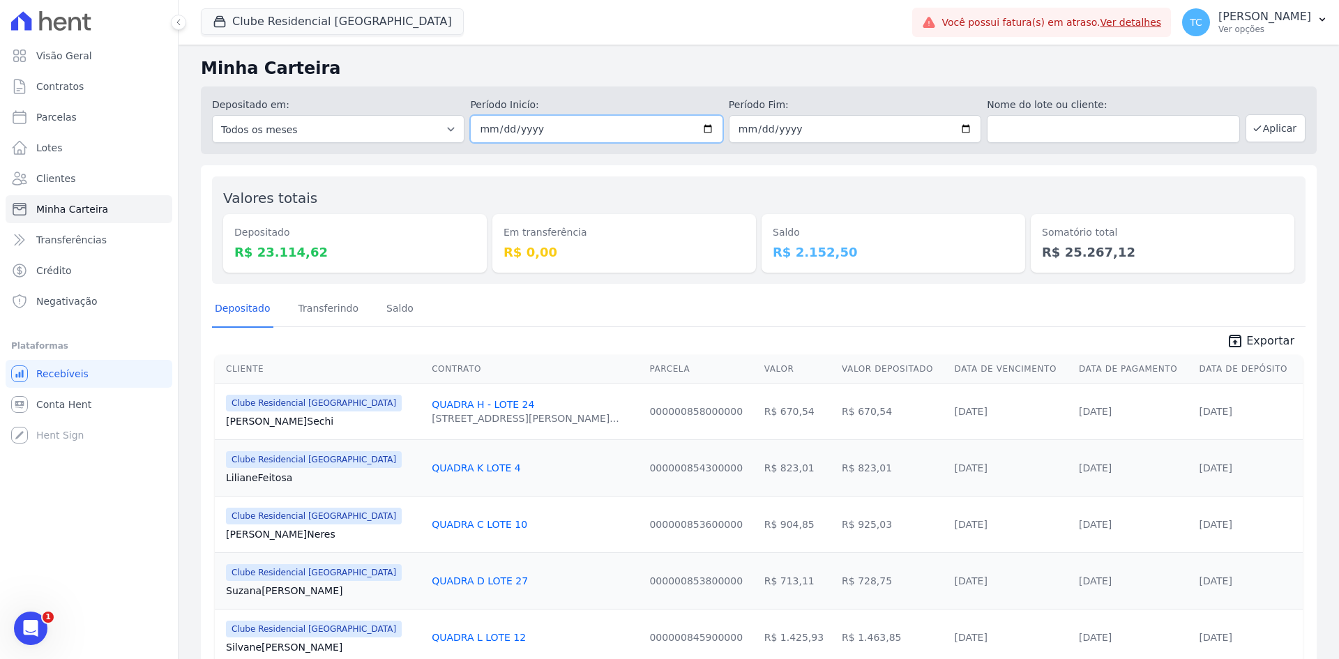
click at [561, 123] on input "2025-09-28" at bounding box center [596, 129] width 252 height 28
type input "2025-10-01"
click at [738, 130] on input "2025-10-31" at bounding box center [855, 129] width 252 height 28
type input "2025-10-01"
click at [1268, 131] on button "Aplicar" at bounding box center [1275, 128] width 60 height 28
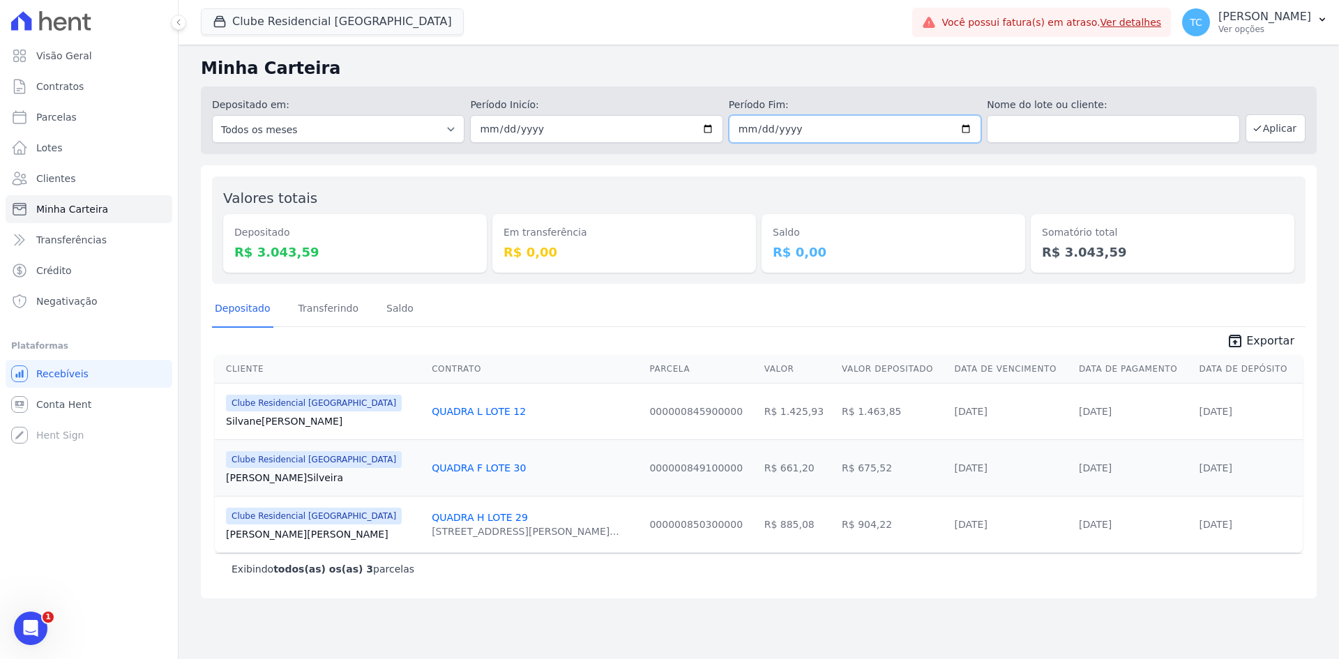
click at [749, 124] on input "[DATE]" at bounding box center [855, 129] width 252 height 28
type input "[DATE]"
click at [1286, 132] on button "Aplicar" at bounding box center [1275, 128] width 60 height 28
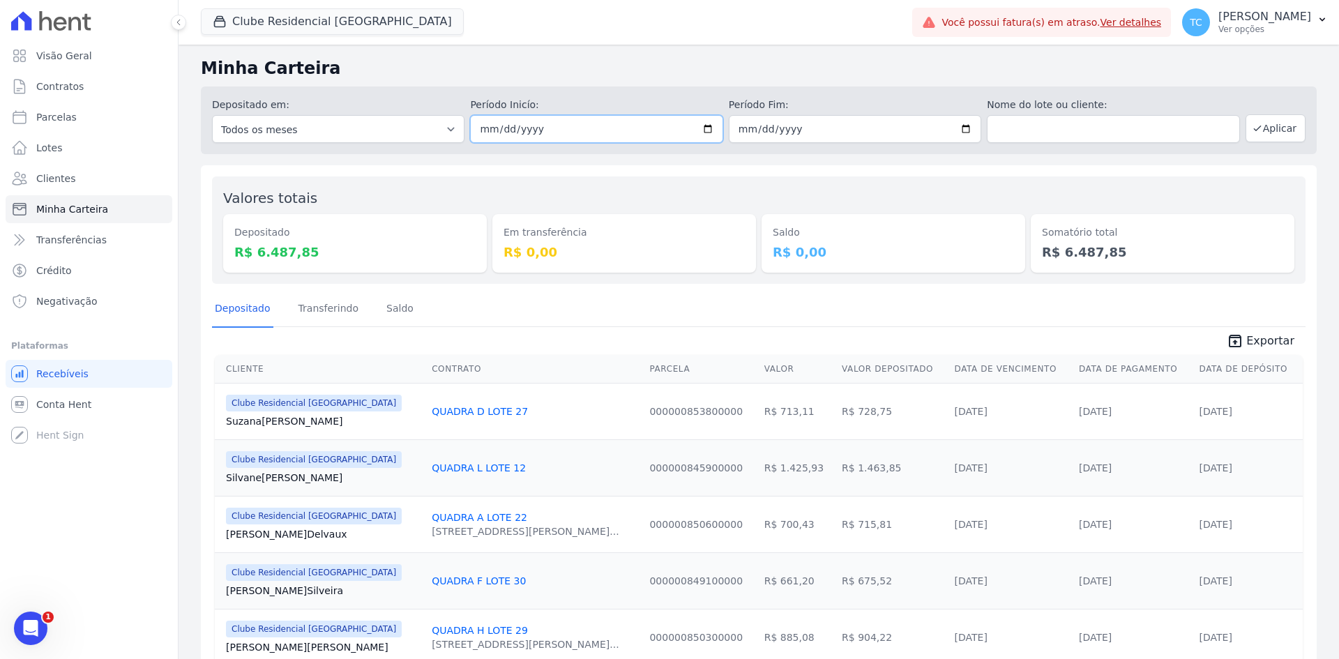
click at [485, 131] on input "2025-10-01" at bounding box center [596, 129] width 252 height 28
type input "[DATE]"
click at [1283, 135] on button "Aplicar" at bounding box center [1275, 128] width 60 height 28
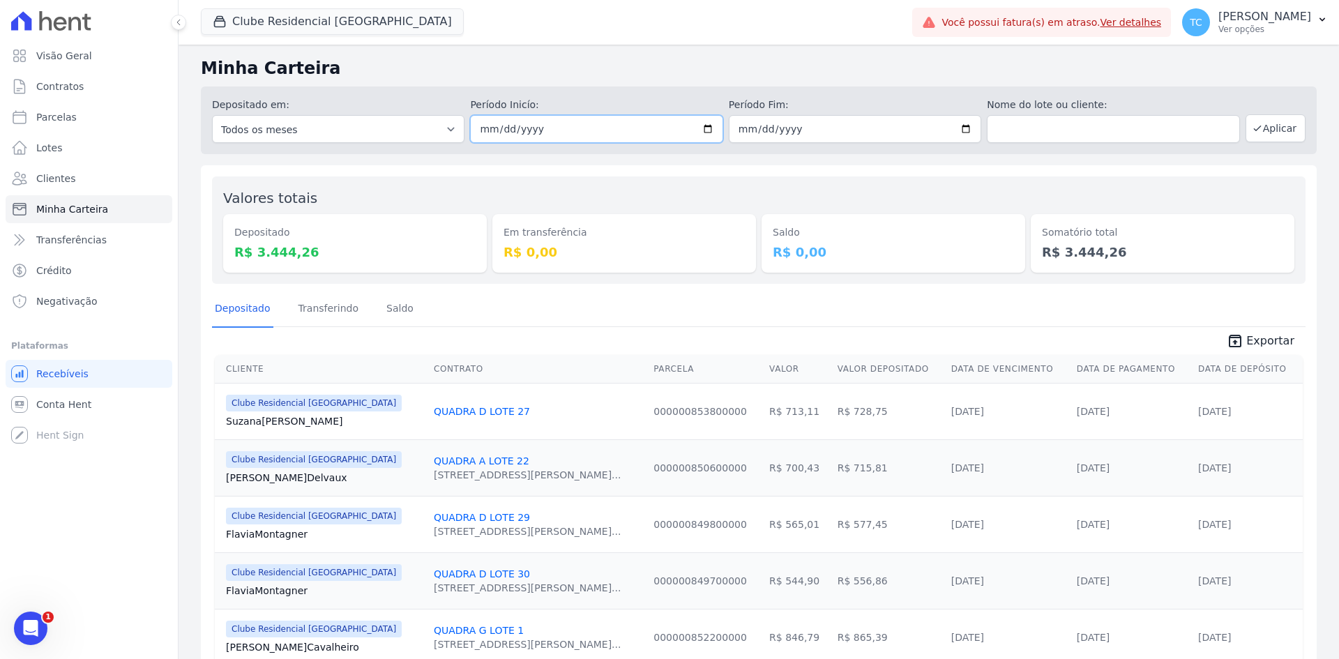
click at [506, 135] on input "2025-10-02" at bounding box center [596, 129] width 252 height 28
type input "[DATE]"
click at [740, 129] on input "2025-10-02" at bounding box center [855, 129] width 252 height 28
type input "[DATE]"
click at [1270, 137] on button "Aplicar" at bounding box center [1275, 128] width 60 height 28
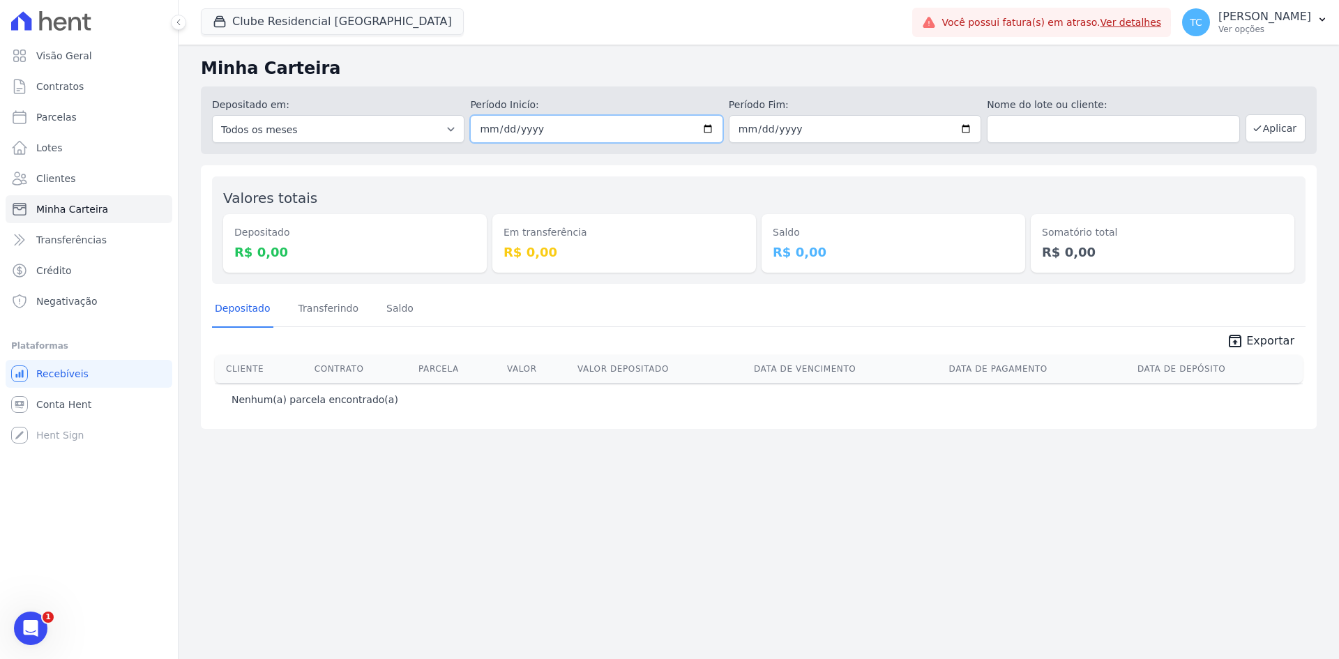
click at [508, 131] on input "[DATE]" at bounding box center [596, 129] width 252 height 28
type input "[DATE]"
click at [1294, 129] on button "Aplicar" at bounding box center [1275, 128] width 60 height 28
click at [772, 132] on input "[DATE]" at bounding box center [855, 129] width 252 height 28
click at [734, 125] on input "[DATE]" at bounding box center [855, 129] width 252 height 28
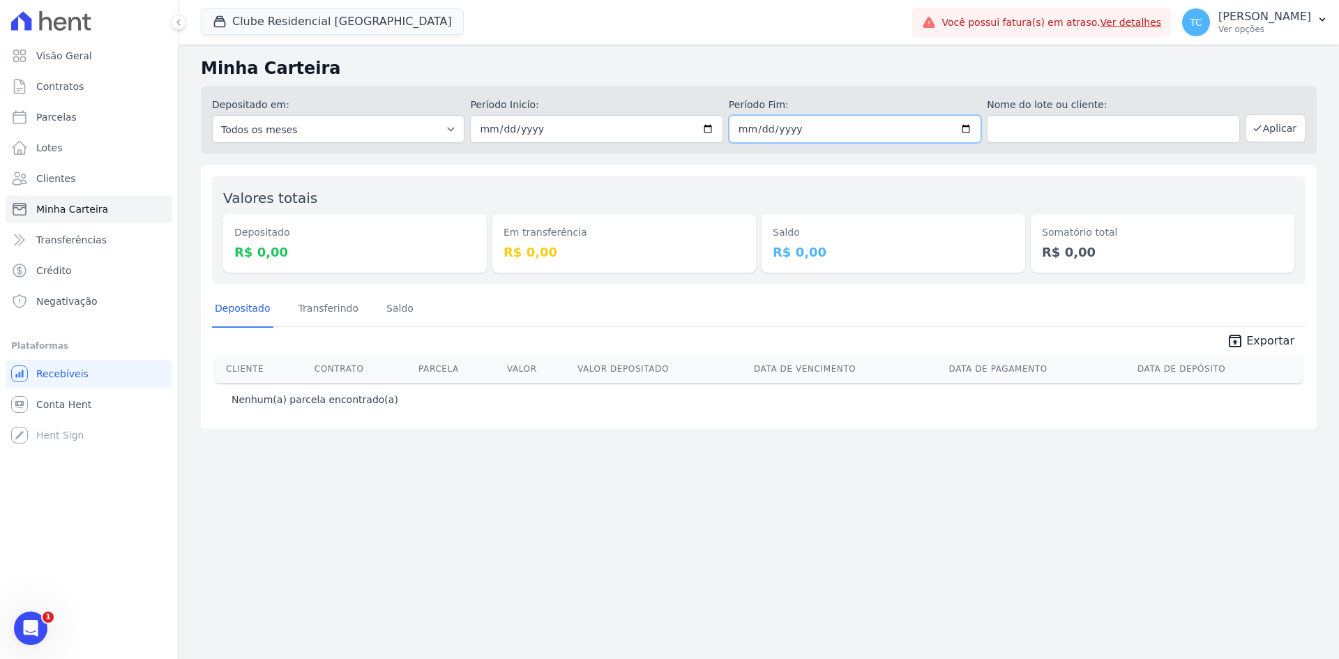
click at [751, 130] on input "[DATE]" at bounding box center [855, 129] width 252 height 28
click at [746, 130] on input "[DATE]" at bounding box center [855, 129] width 252 height 28
type input "[DATE]"
click at [1292, 123] on button "Aplicar" at bounding box center [1275, 128] width 60 height 28
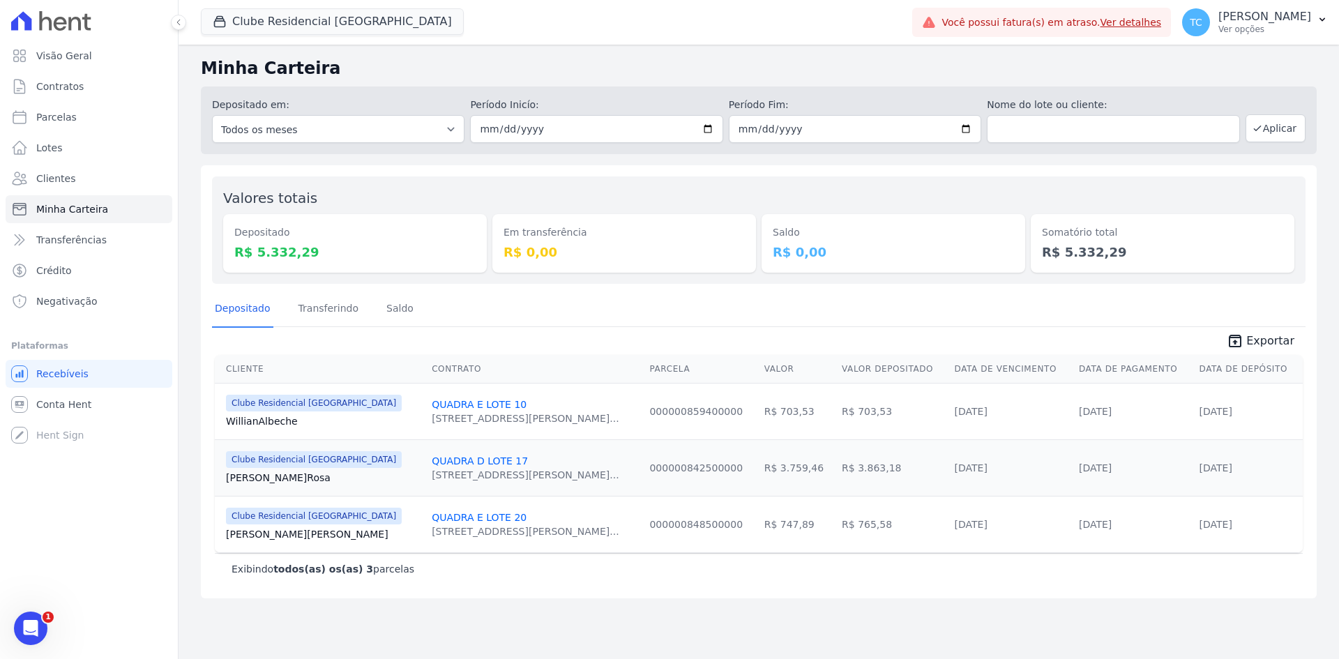
click at [657, 588] on div "Valores totais Depositado R$ 5.332,29 Em transferência R$ 0,00 Saldo R$ 0,00 So…" at bounding box center [758, 381] width 1115 height 433
click at [750, 128] on input "[DATE]" at bounding box center [855, 129] width 252 height 28
type input "2025-10-07"
click at [487, 129] on input "2025-10-04" at bounding box center [596, 129] width 252 height 28
type input "2025-10-07"
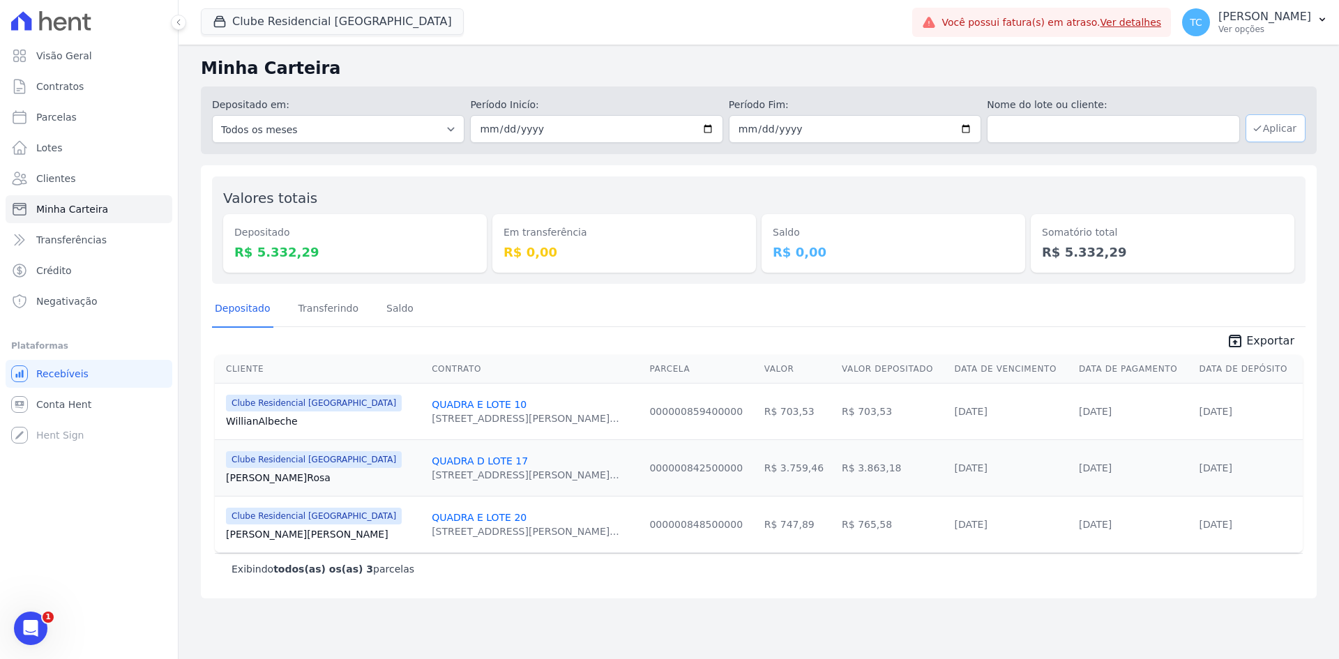
click at [1280, 137] on button "Aplicar" at bounding box center [1275, 128] width 60 height 28
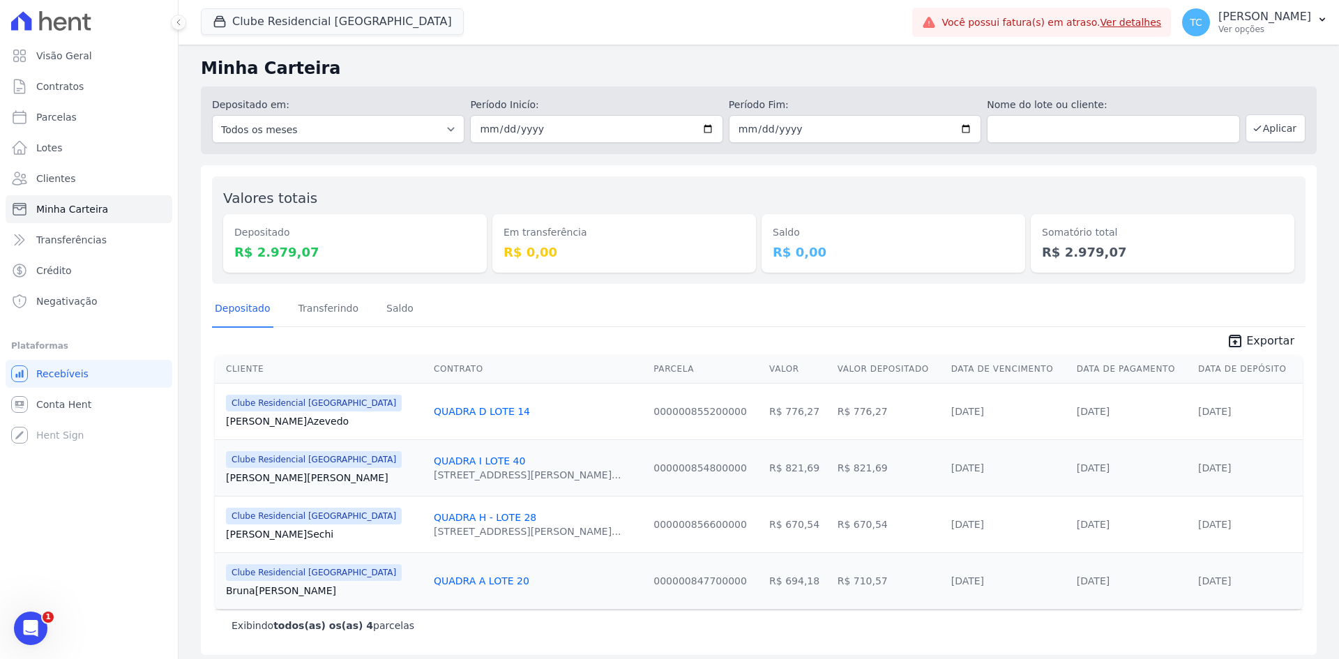
scroll to position [7, 0]
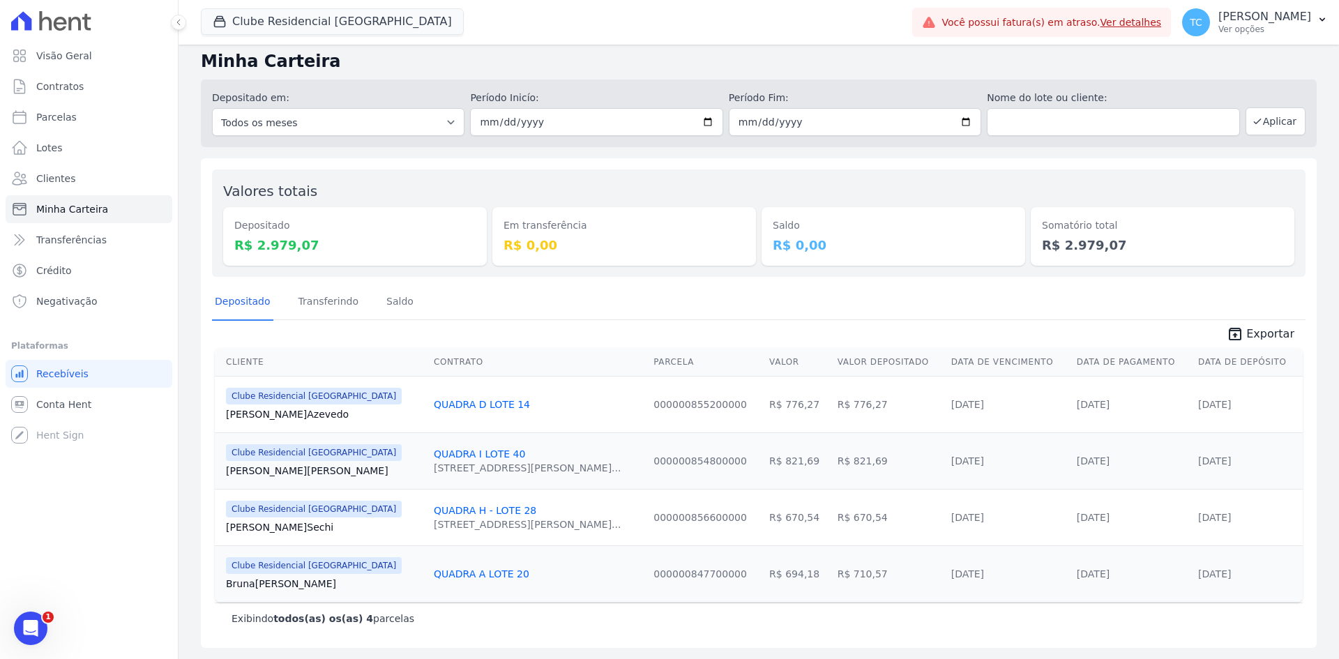
click at [620, 310] on div "Depositado Transferindo [GEOGRAPHIC_DATA]" at bounding box center [758, 302] width 1093 height 34
click at [681, 311] on div "Depositado Transferindo Saldo" at bounding box center [758, 302] width 1093 height 34
click at [482, 113] on input "2025-10-07" at bounding box center [596, 122] width 252 height 28
type input "[DATE]"
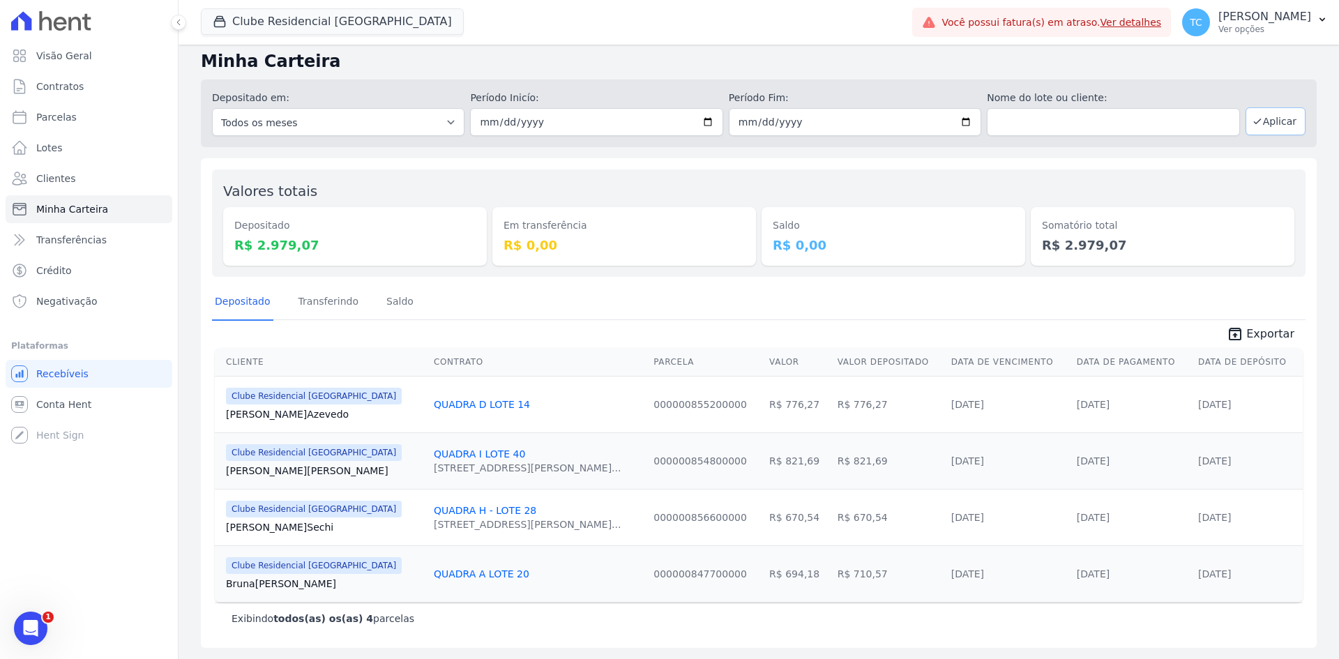
click at [1276, 123] on button "Aplicar" at bounding box center [1275, 121] width 60 height 28
